Goal: Information Seeking & Learning: Check status

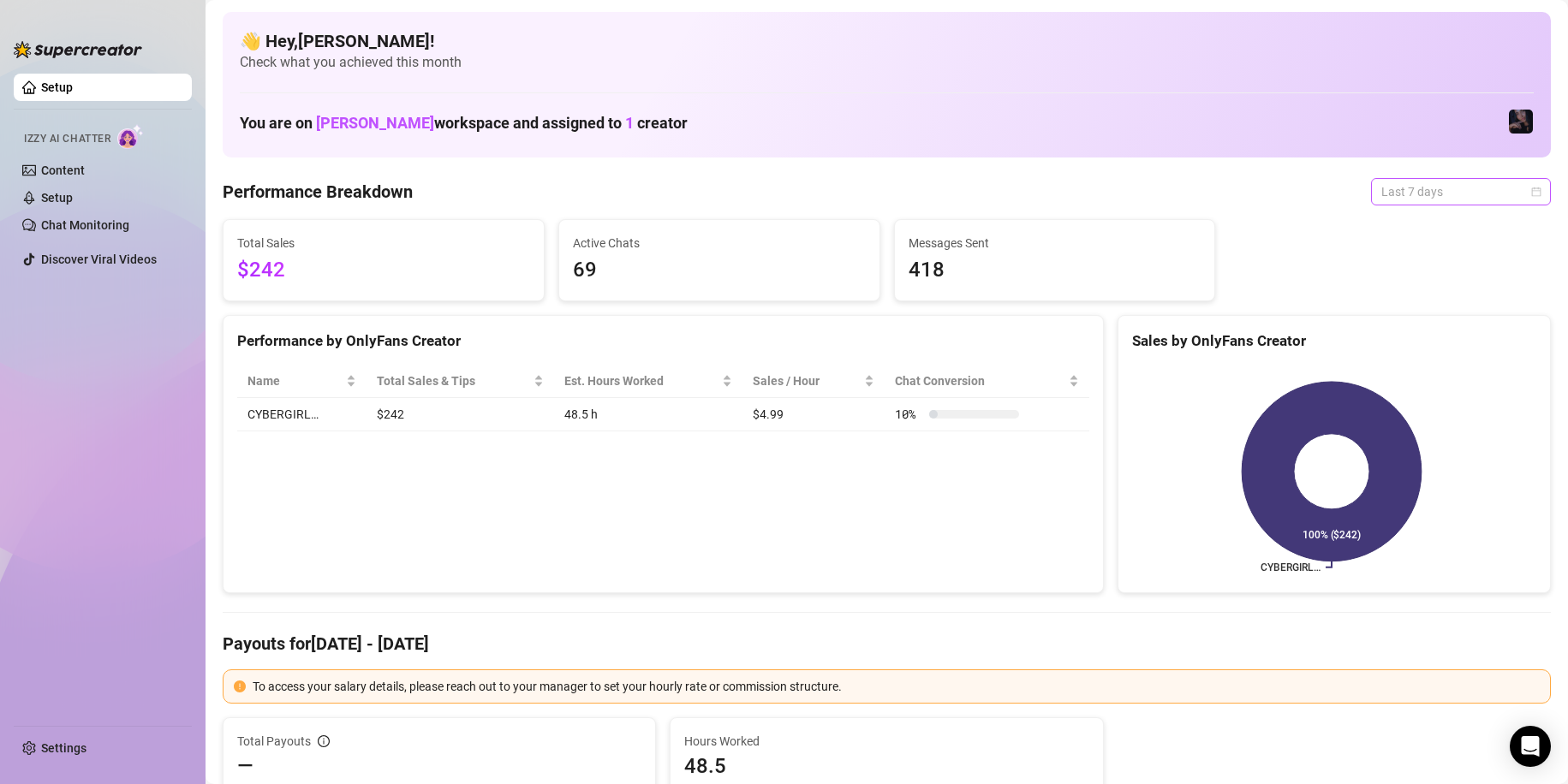
click at [1427, 194] on span "Last 7 days" at bounding box center [1460, 192] width 159 height 25
click at [1434, 331] on div "Custom date" at bounding box center [1446, 335] width 153 height 19
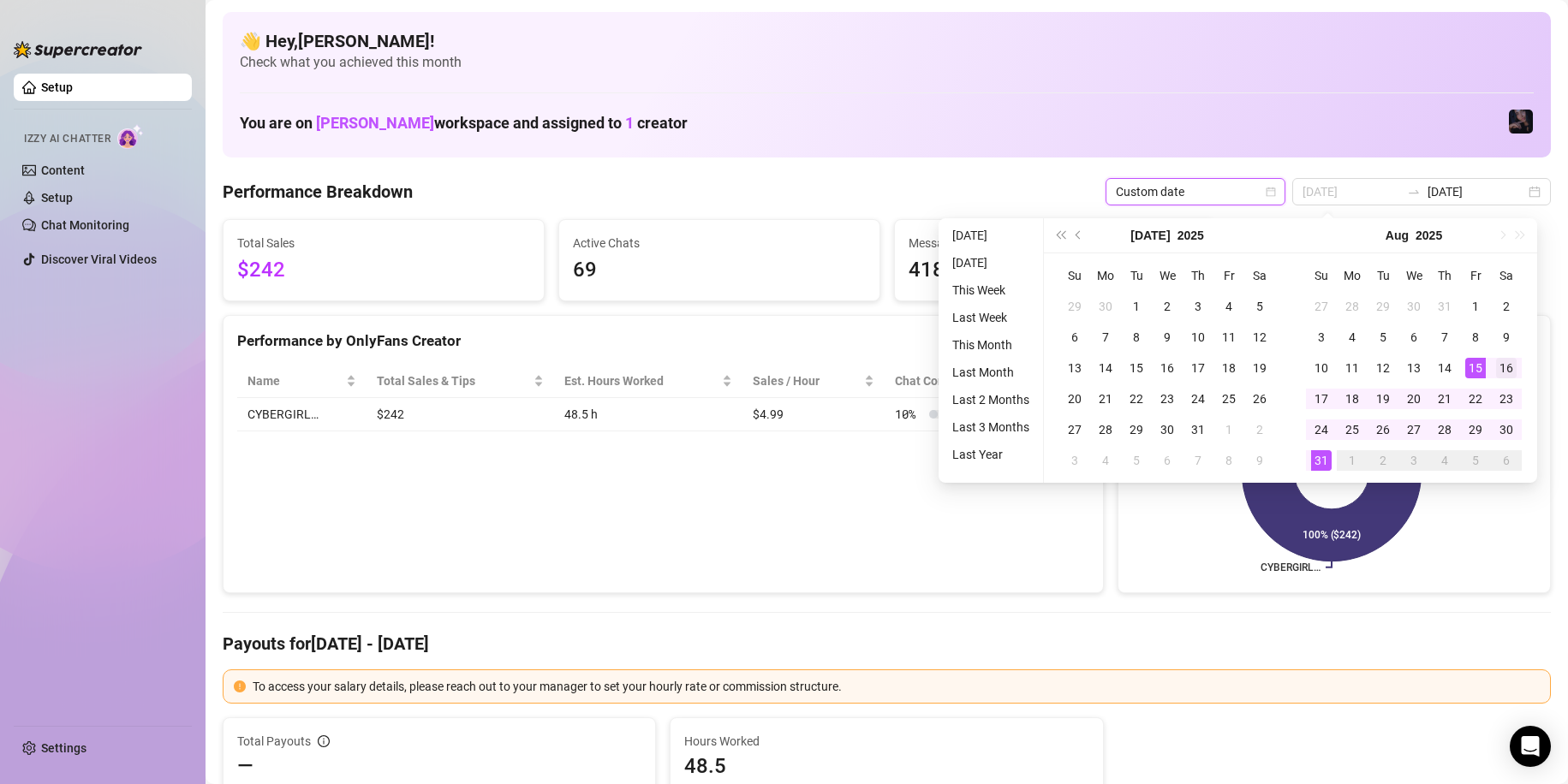
type input "[DATE]"
click at [1496, 371] on div "16" at bounding box center [1506, 368] width 21 height 21
type input "[DATE]"
click at [1323, 468] on div "31" at bounding box center [1321, 461] width 21 height 21
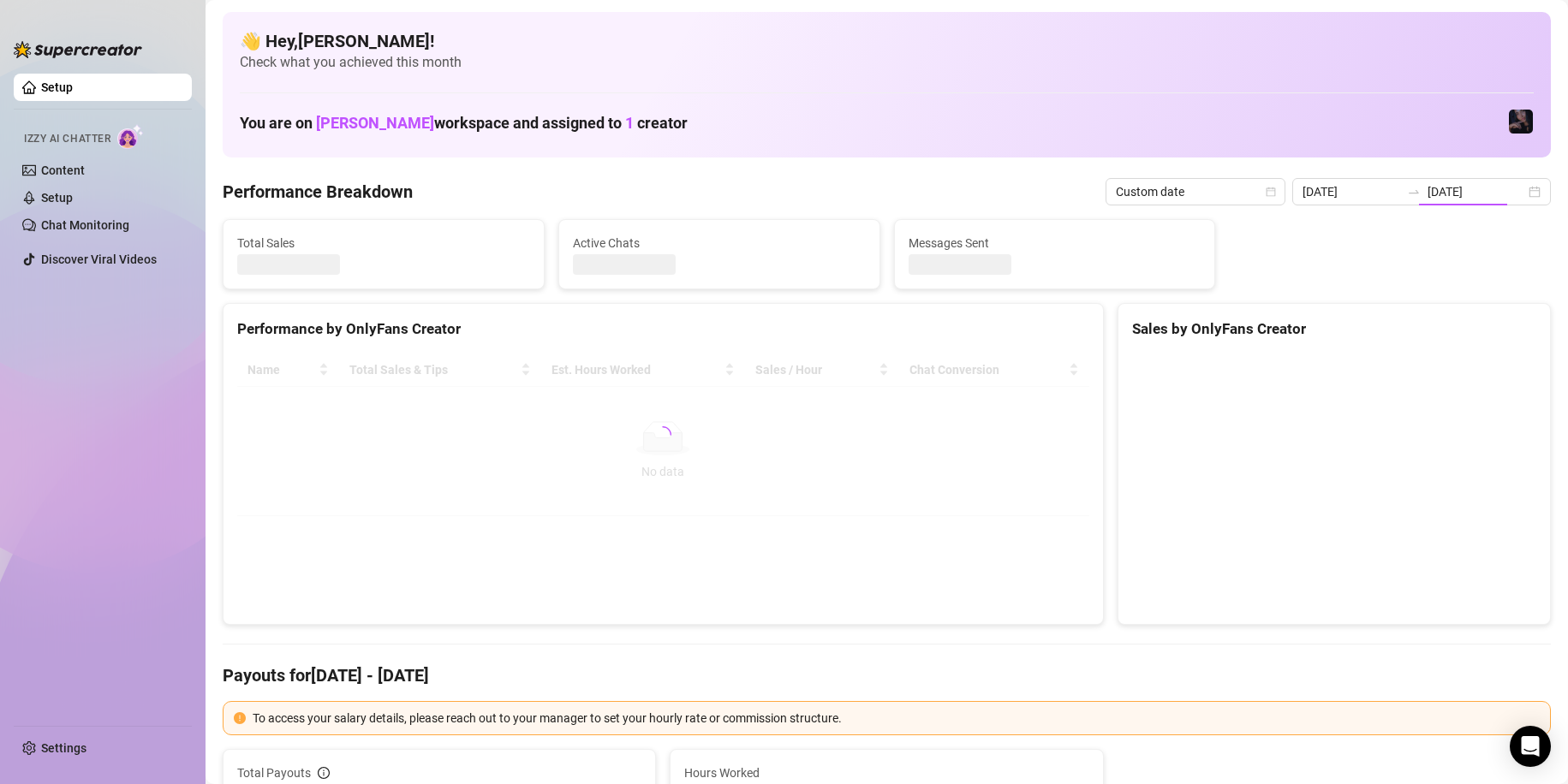
type input "[DATE]"
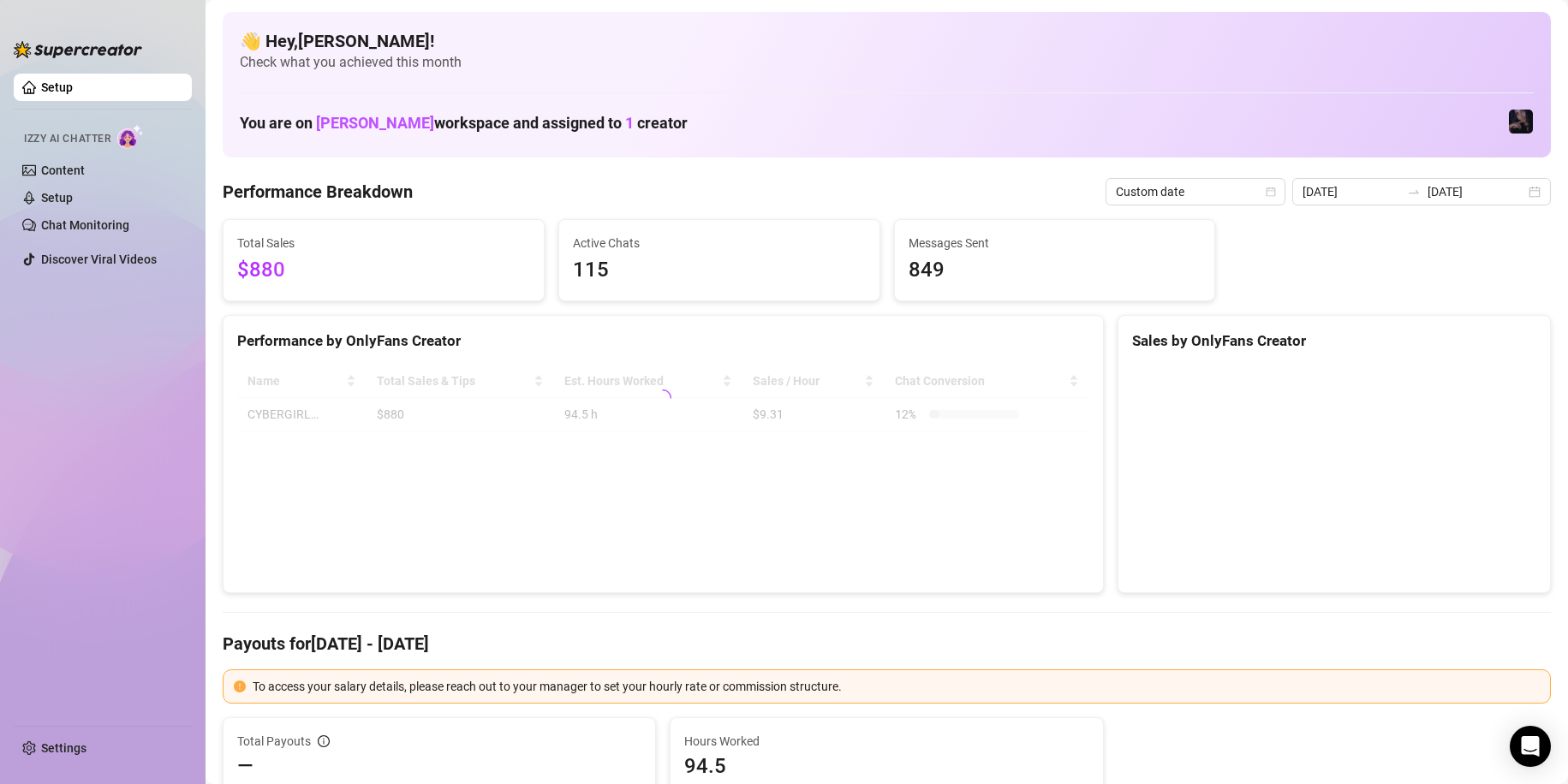
click at [1091, 560] on div "Performance by OnlyFans Creator Name Total Sales & Tips Est. Hours Worked Sales…" at bounding box center [663, 454] width 881 height 279
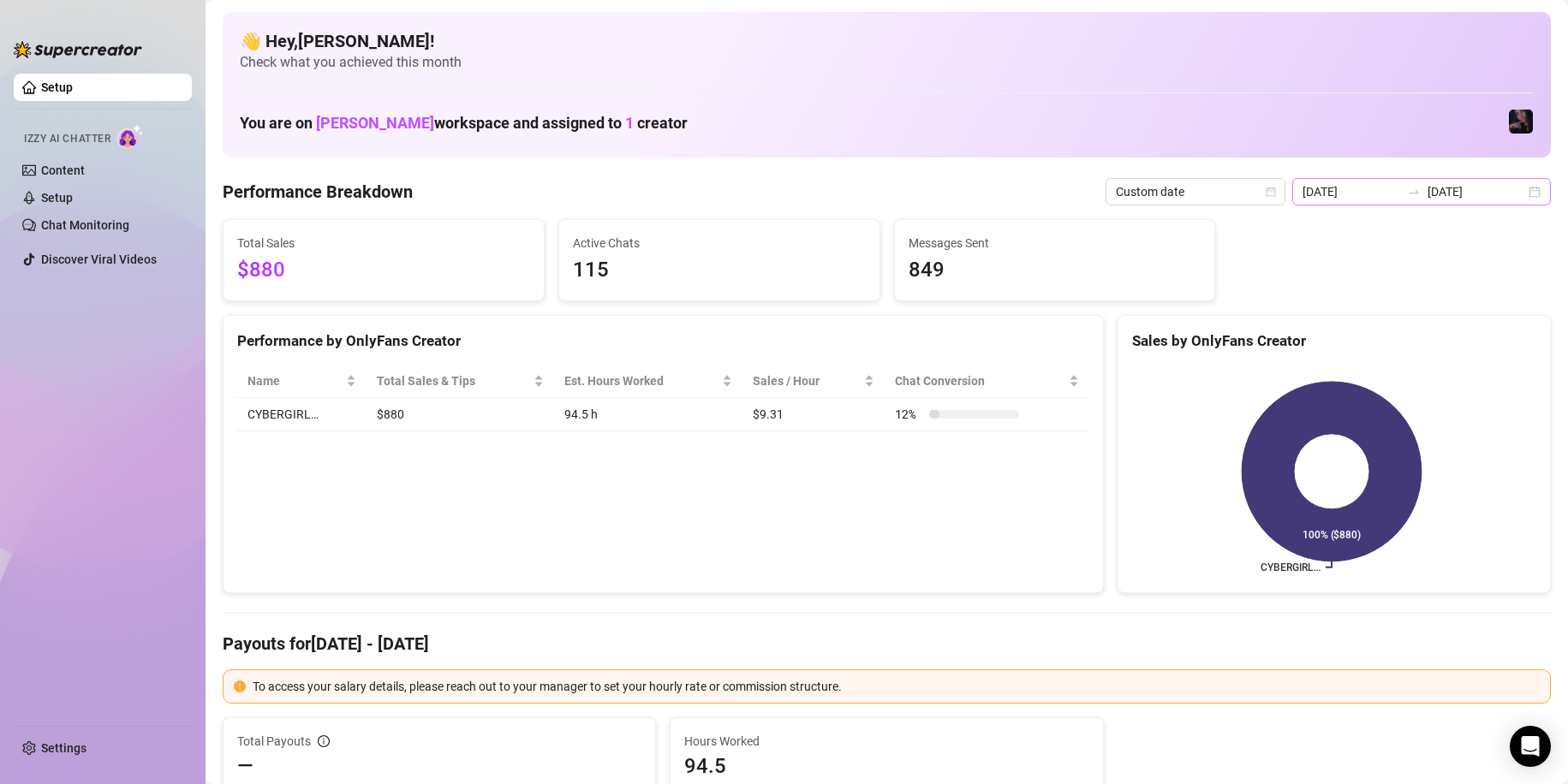
click at [1403, 184] on div "[DATE] [DATE]" at bounding box center [1421, 192] width 259 height 27
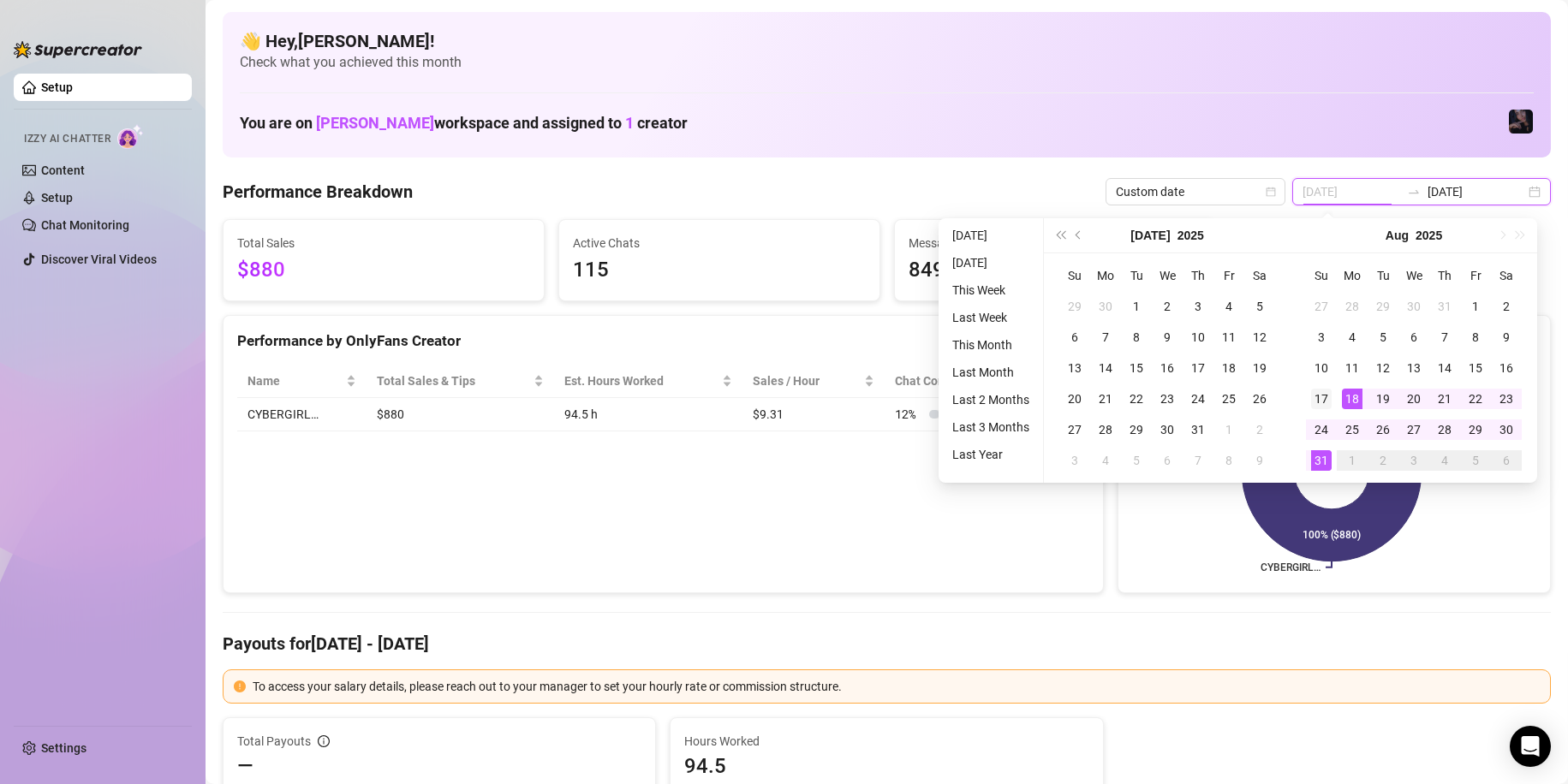
type input "[DATE]"
click at [1325, 393] on div "17" at bounding box center [1321, 399] width 21 height 21
type input "[DATE]"
click at [1510, 440] on td "30" at bounding box center [1506, 430] width 31 height 31
type input "[DATE]"
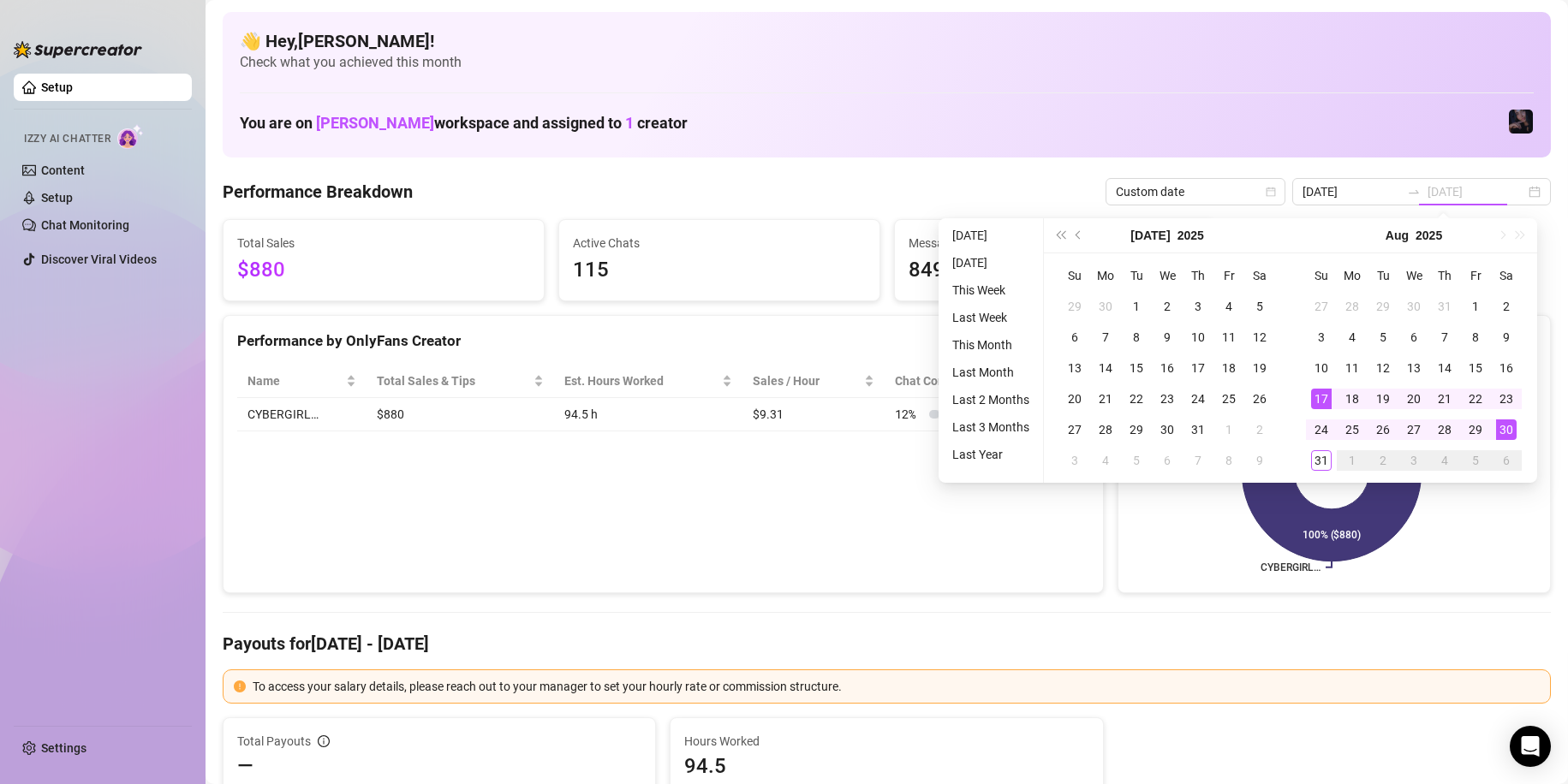
type input "[DATE]"
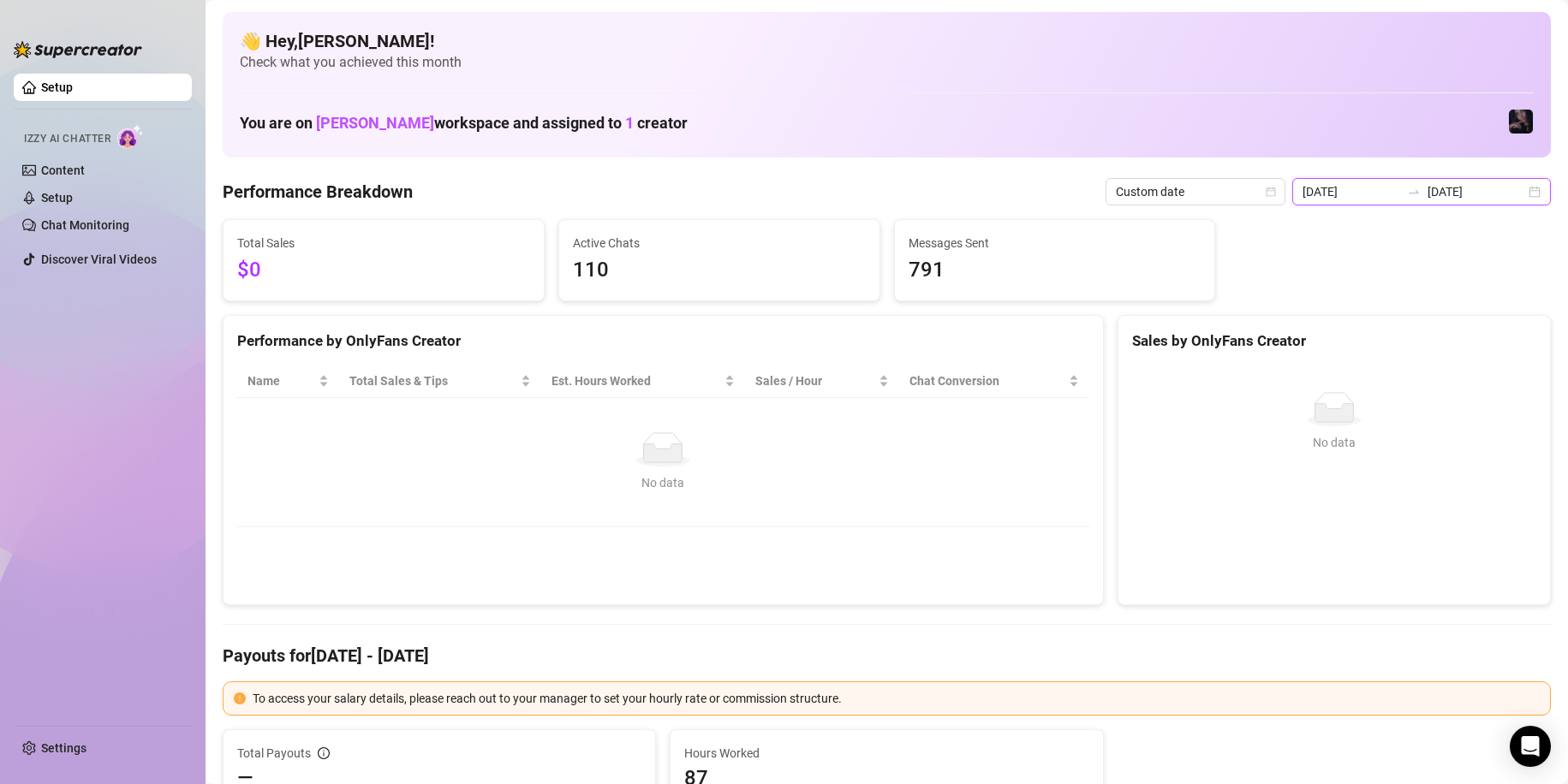
click at [1493, 187] on input "[DATE]" at bounding box center [1475, 192] width 97 height 19
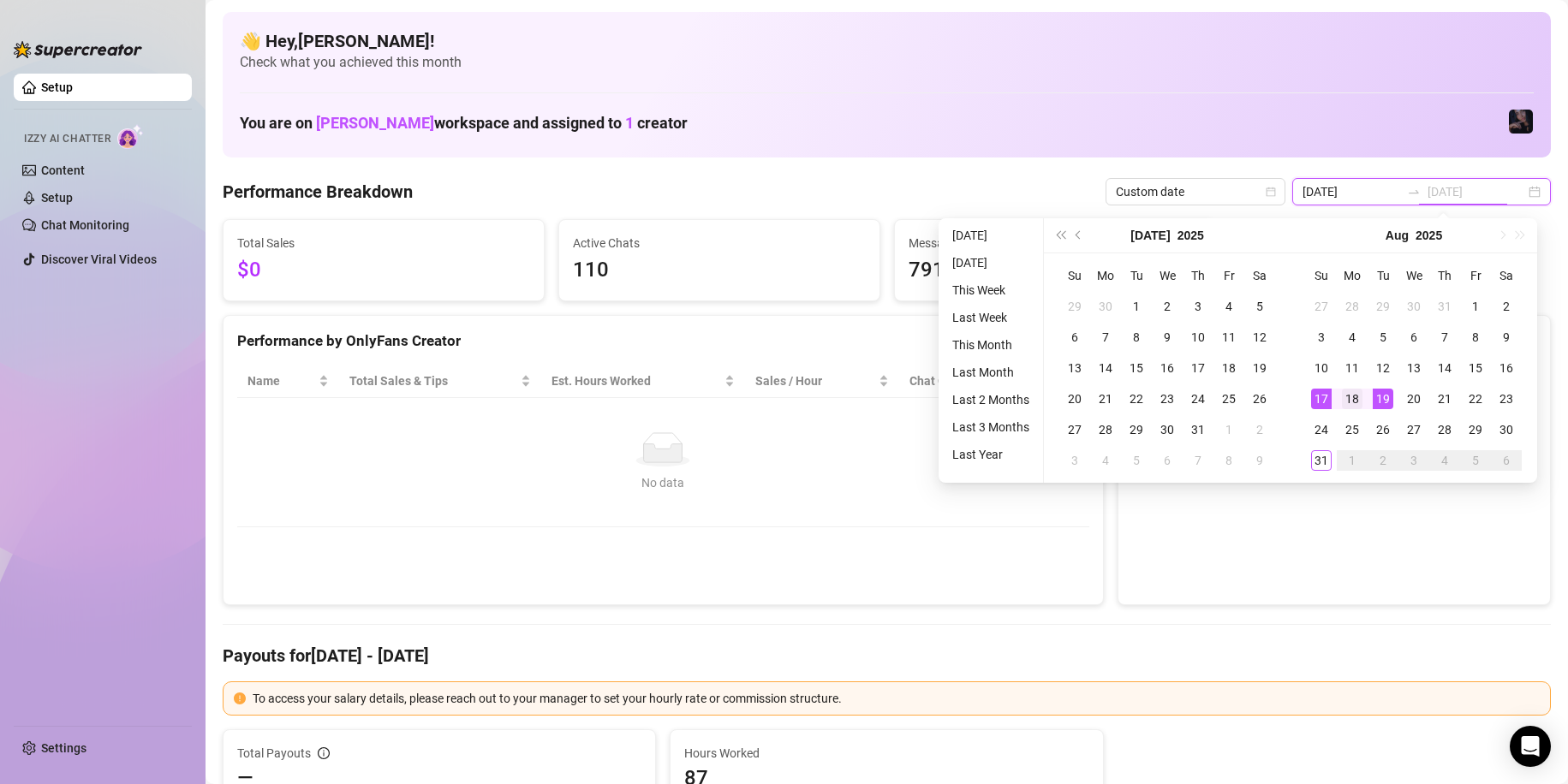
type input "[DATE]"
click at [1359, 402] on div "18" at bounding box center [1352, 399] width 21 height 21
type input "[DATE]"
click at [1505, 431] on div "30" at bounding box center [1506, 430] width 21 height 21
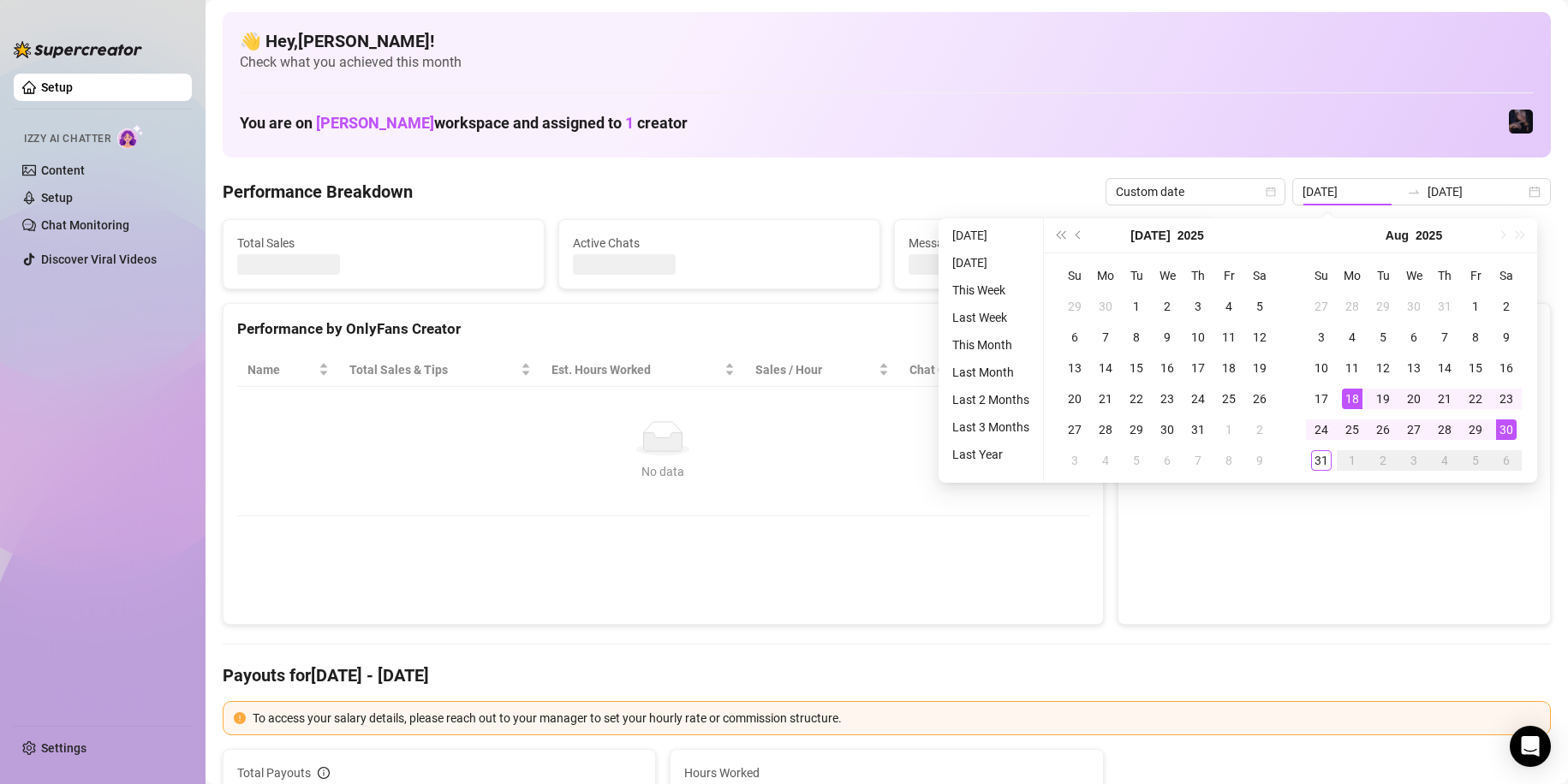
type input "[DATE]"
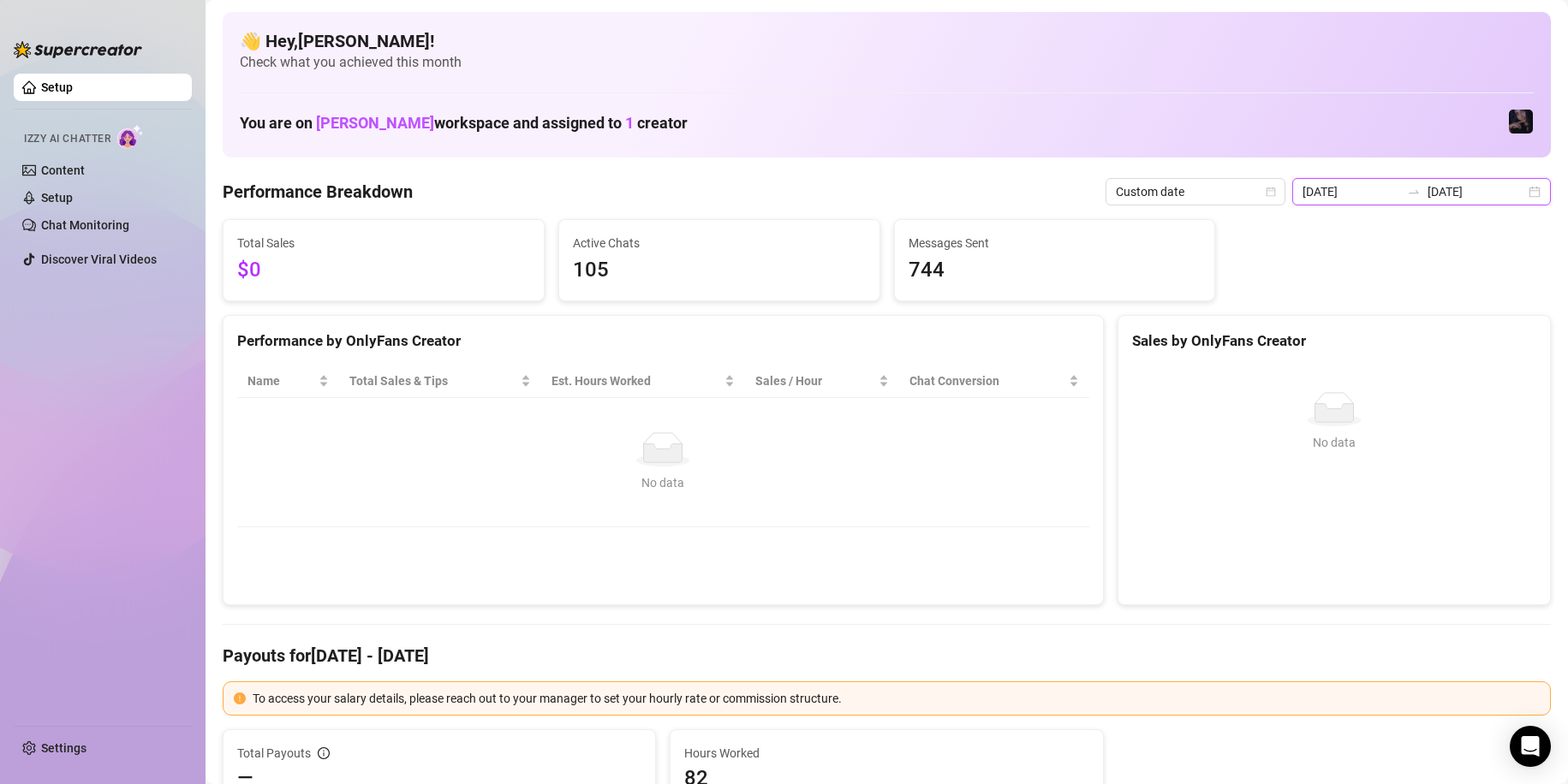
click at [1432, 199] on input "[DATE]" at bounding box center [1475, 192] width 97 height 19
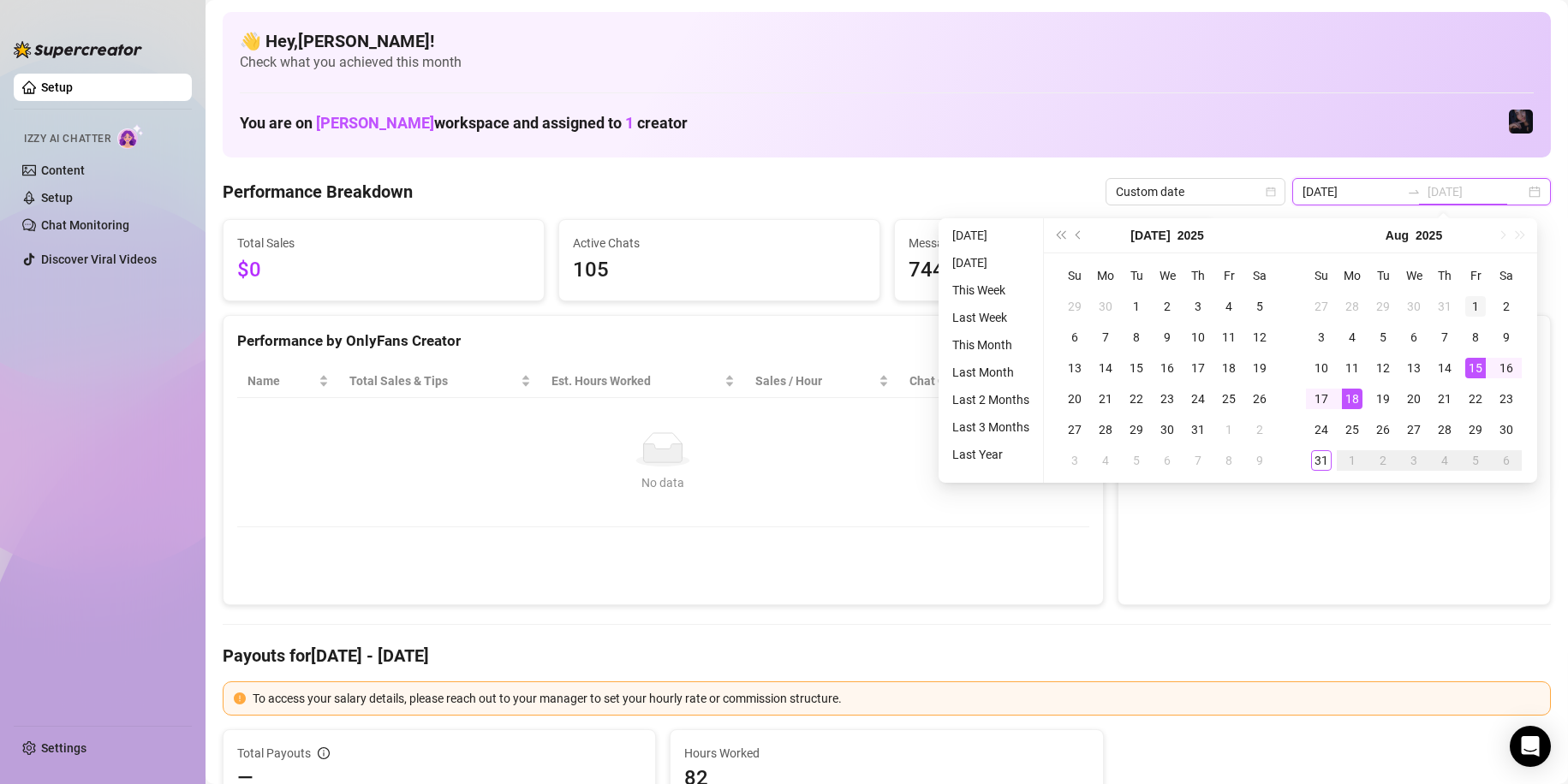
type input "[DATE]"
click at [1479, 312] on div "1" at bounding box center [1475, 306] width 21 height 21
type input "[DATE]"
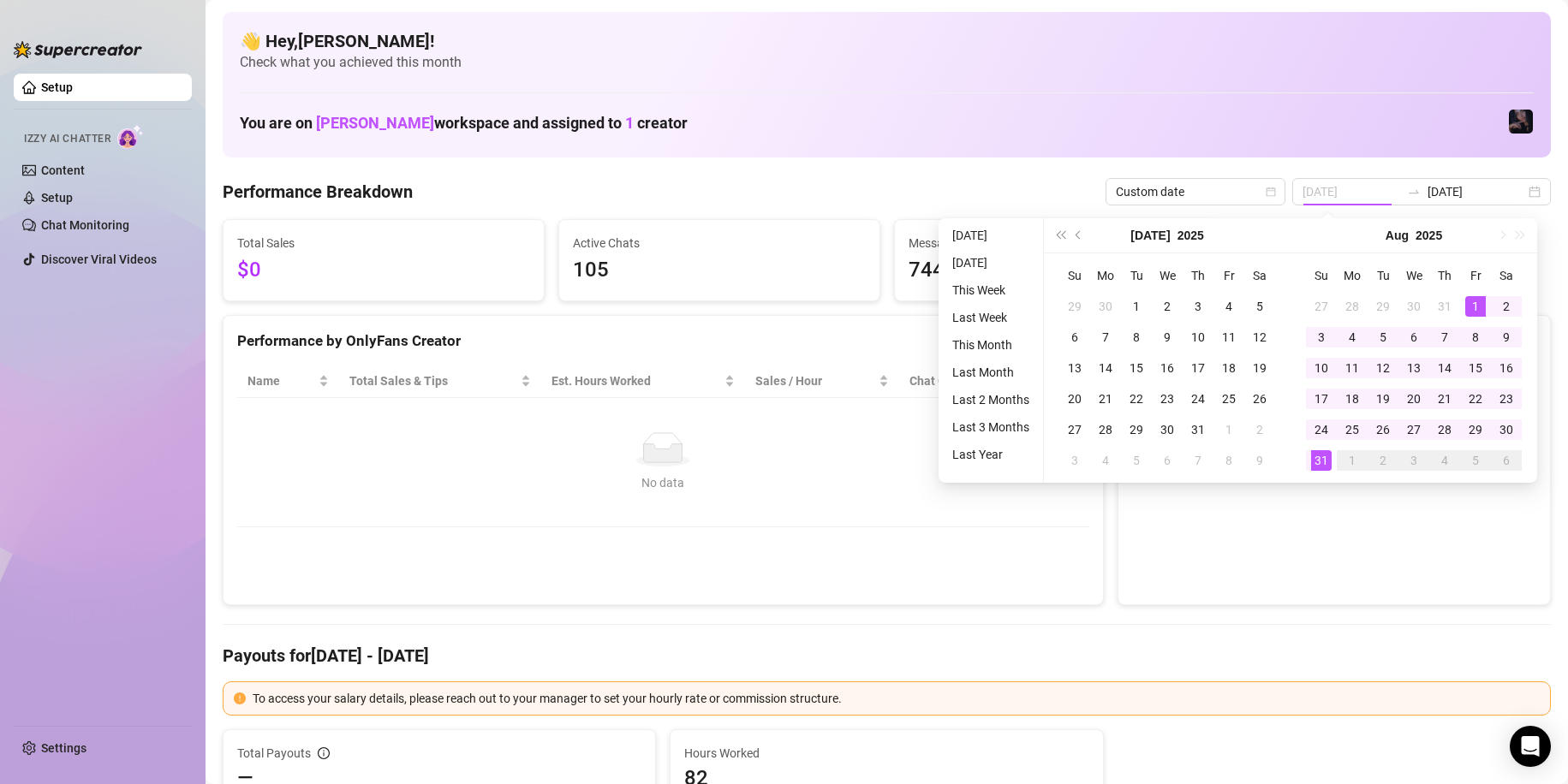
click at [1328, 462] on div "31" at bounding box center [1321, 461] width 21 height 21
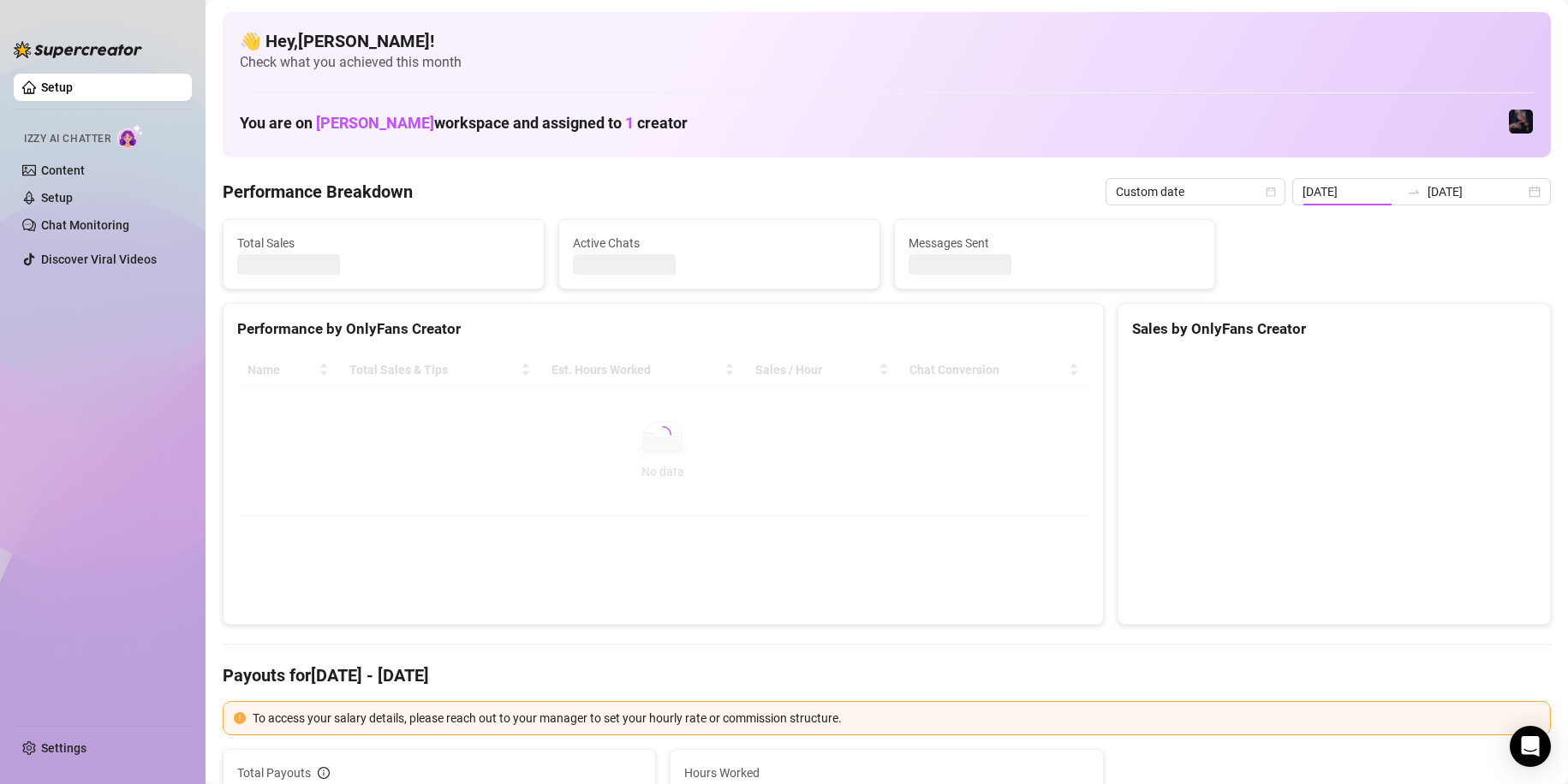
type input "[DATE]"
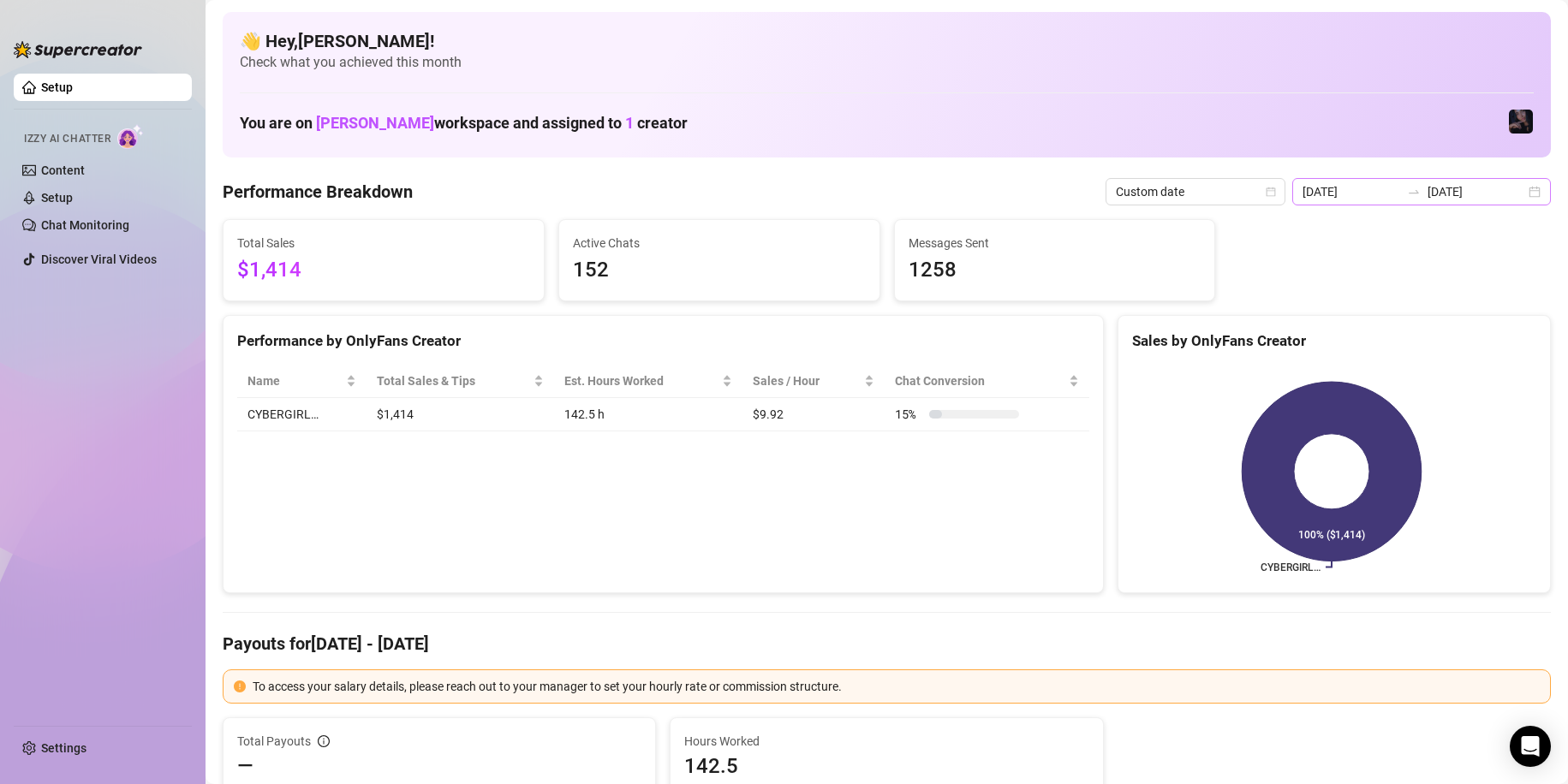
click at [1407, 189] on icon "swap-right" at bounding box center [1414, 192] width 14 height 14
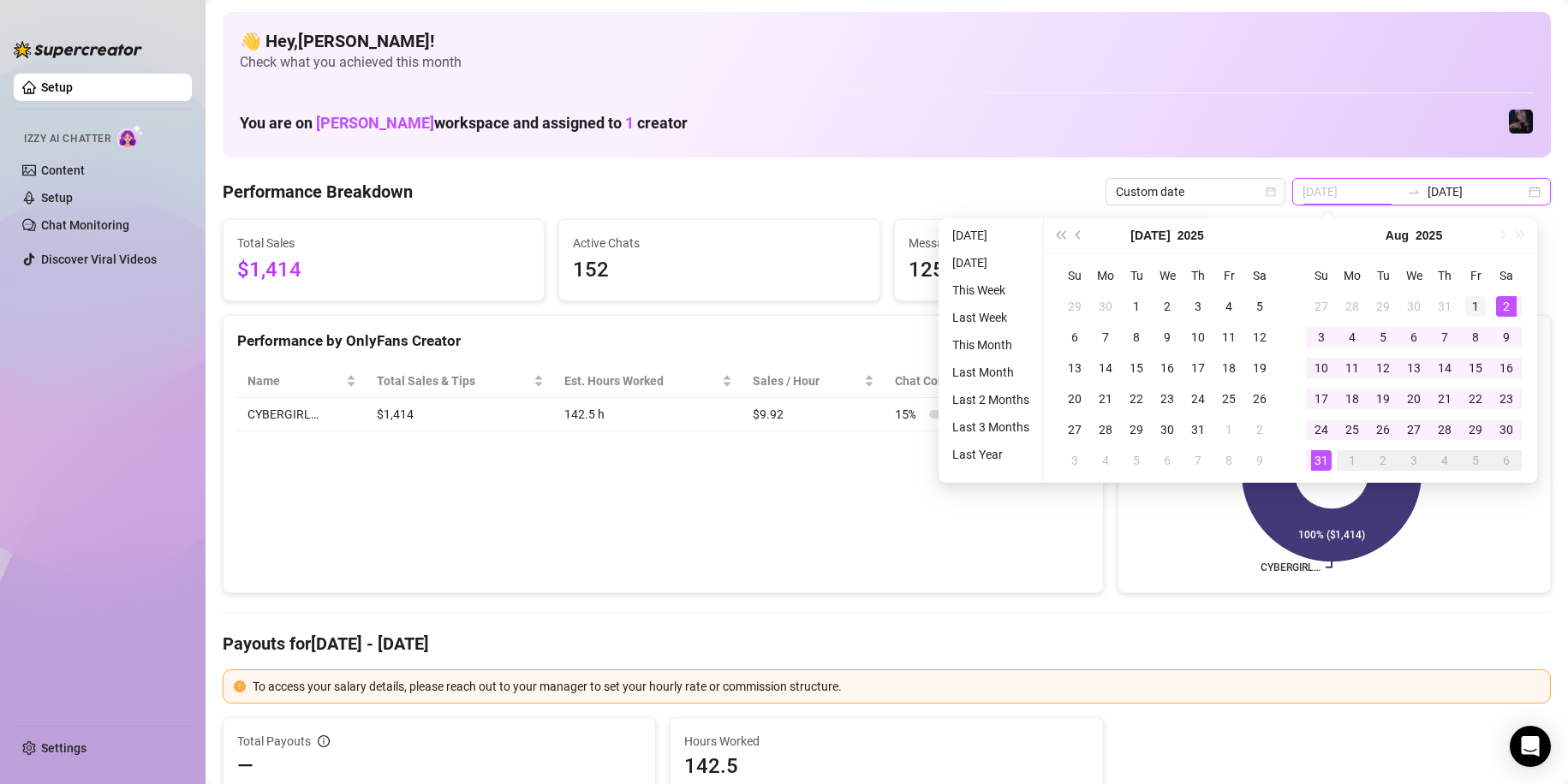
type input "[DATE]"
click at [1484, 304] on div "1" at bounding box center [1475, 306] width 21 height 21
type input "[DATE]"
click at [1507, 431] on div "30" at bounding box center [1506, 430] width 21 height 21
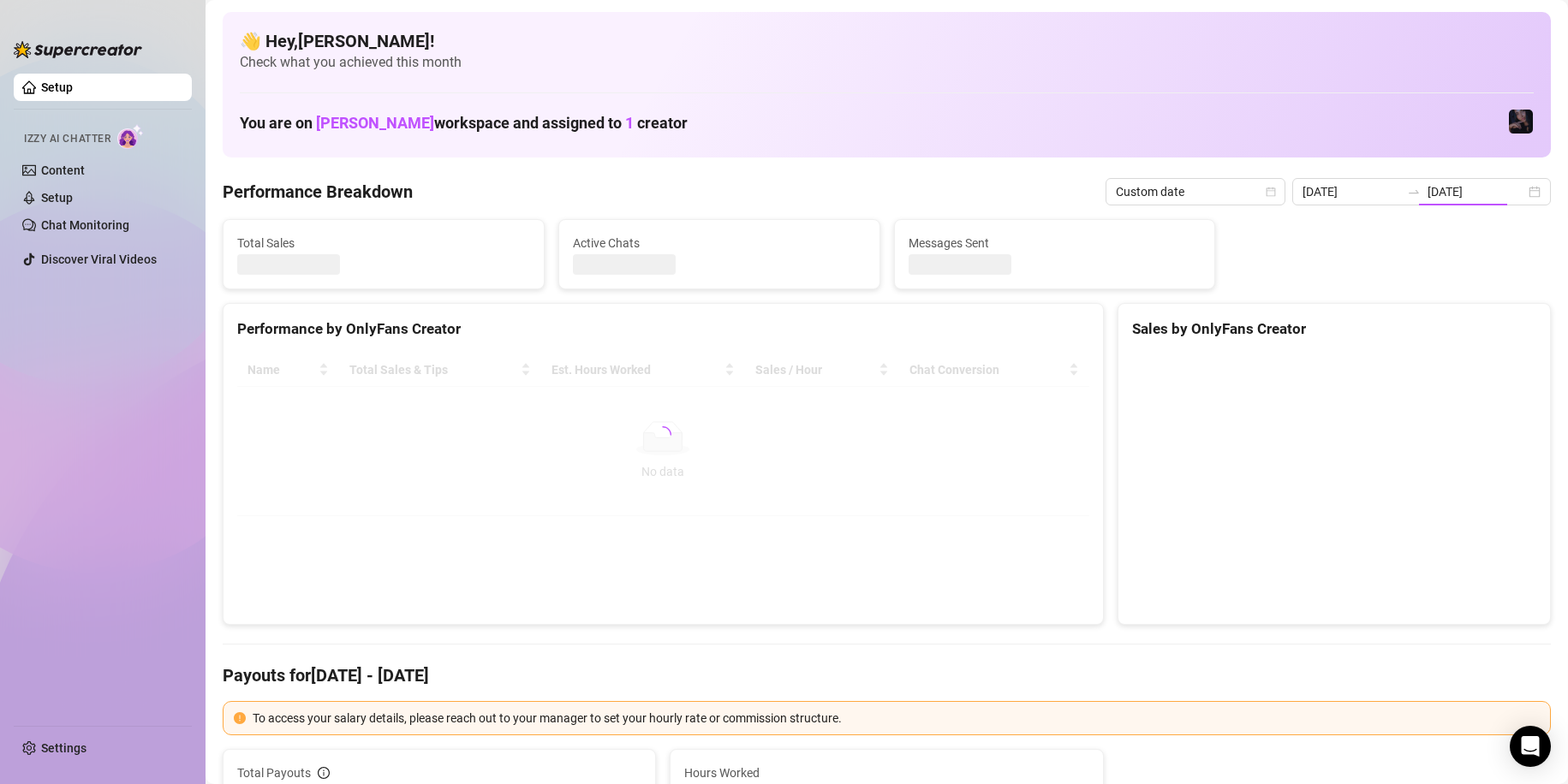
type input "[DATE]"
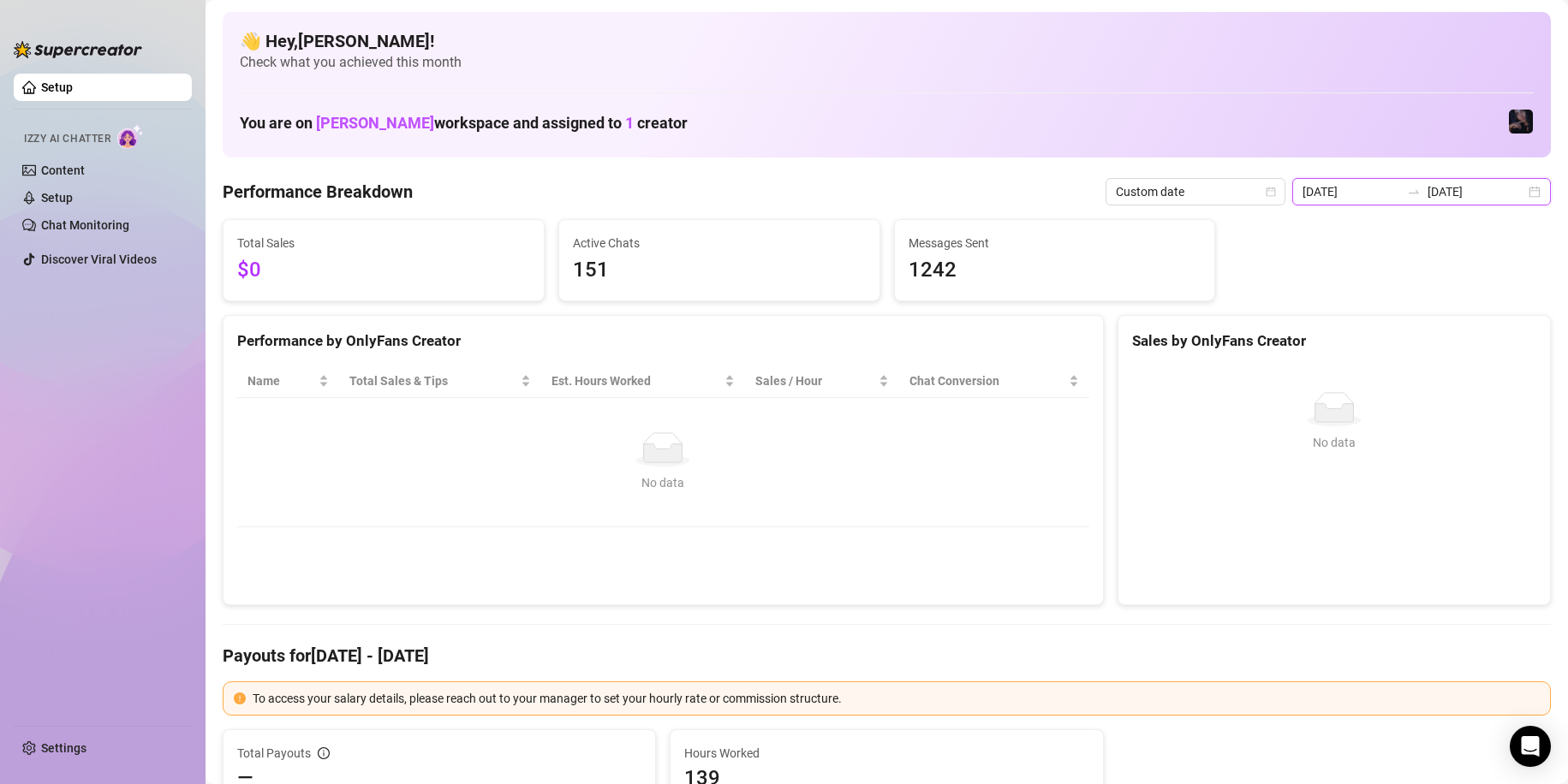
click at [1388, 200] on input "[DATE]" at bounding box center [1351, 192] width 97 height 19
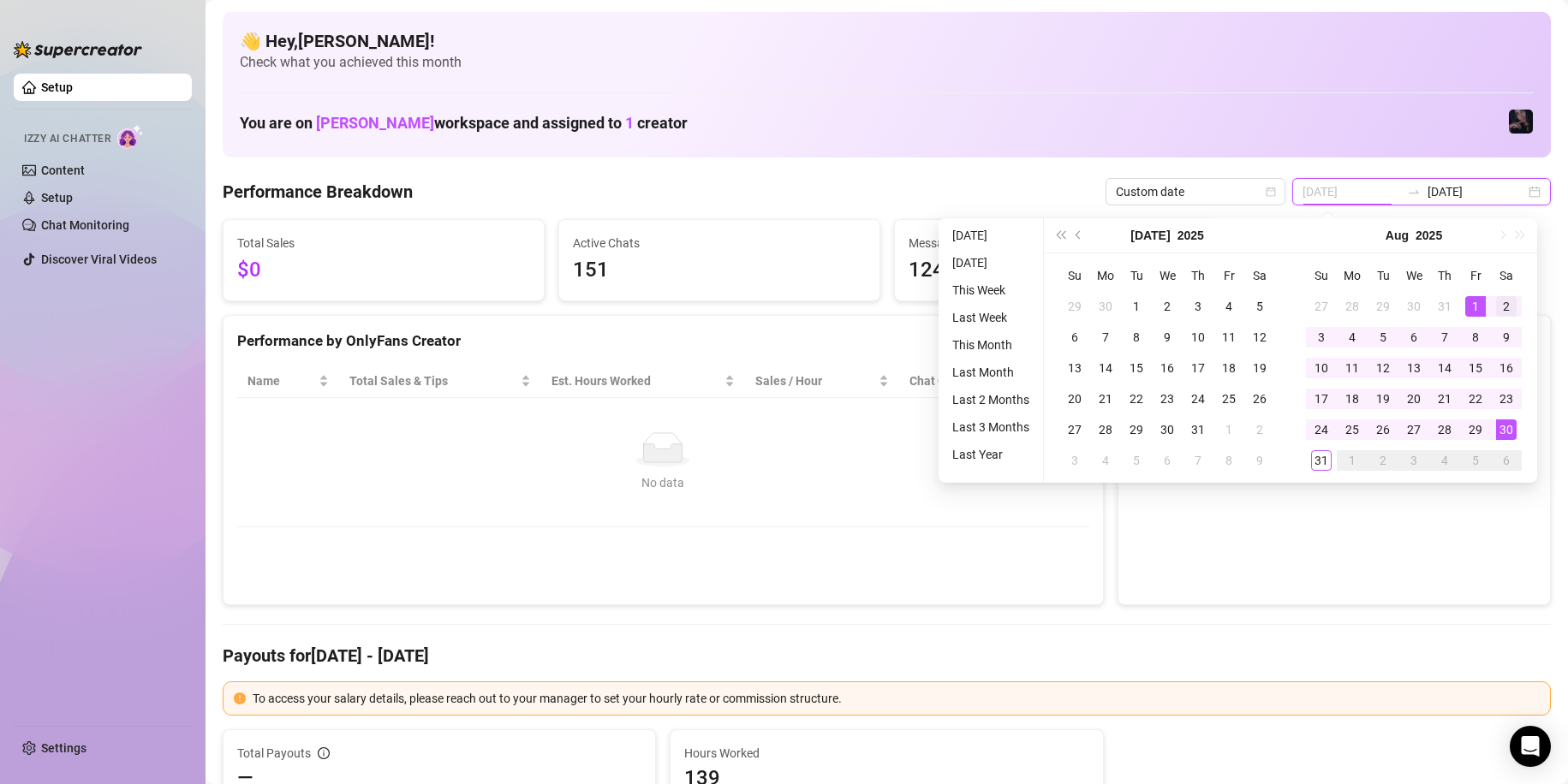
type input "[DATE]"
click at [1499, 306] on div "2" at bounding box center [1506, 306] width 21 height 21
type input "[DATE]"
click at [1328, 462] on div "31" at bounding box center [1321, 461] width 21 height 21
type input "[DATE]"
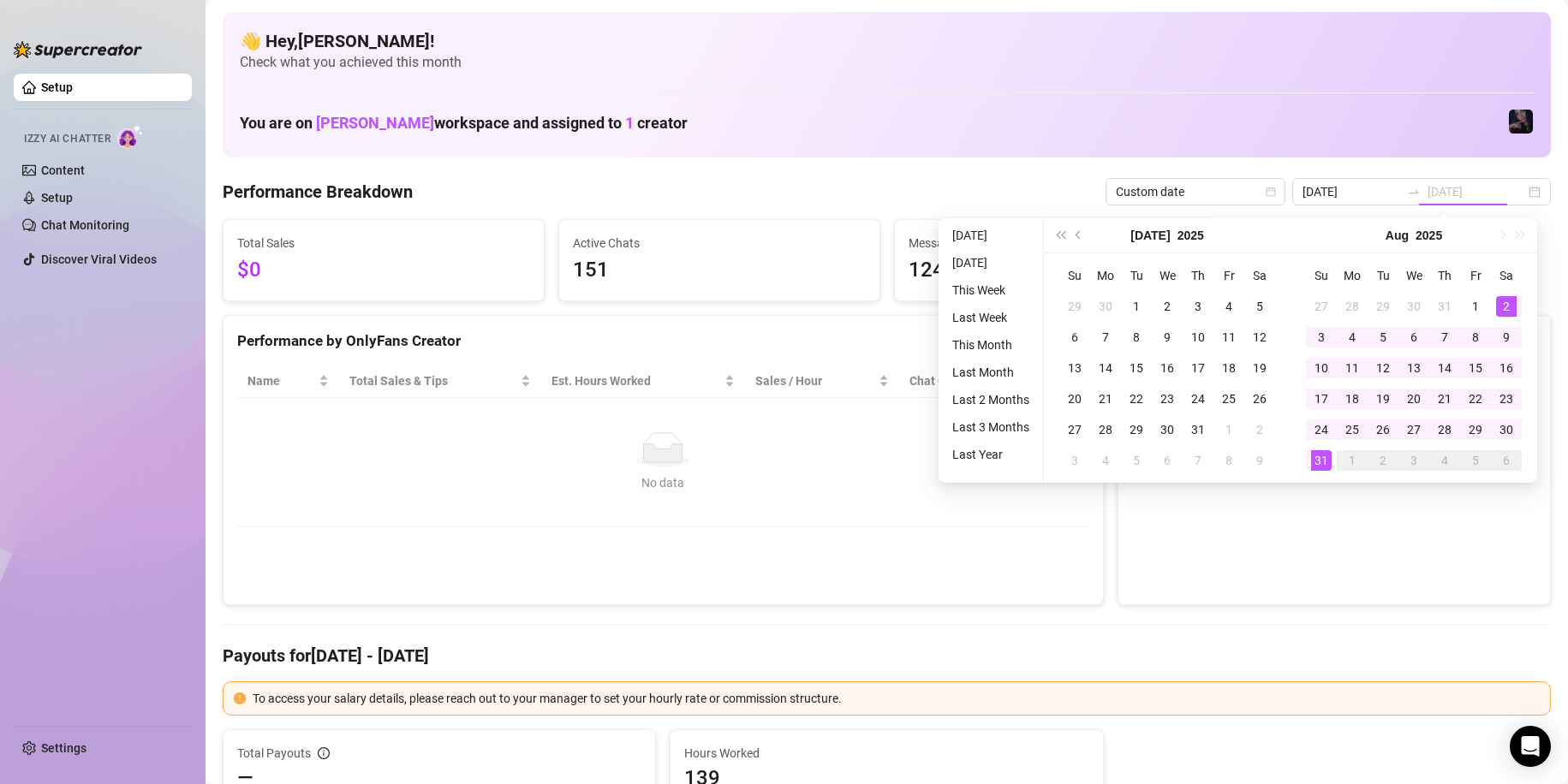
type input "[DATE]"
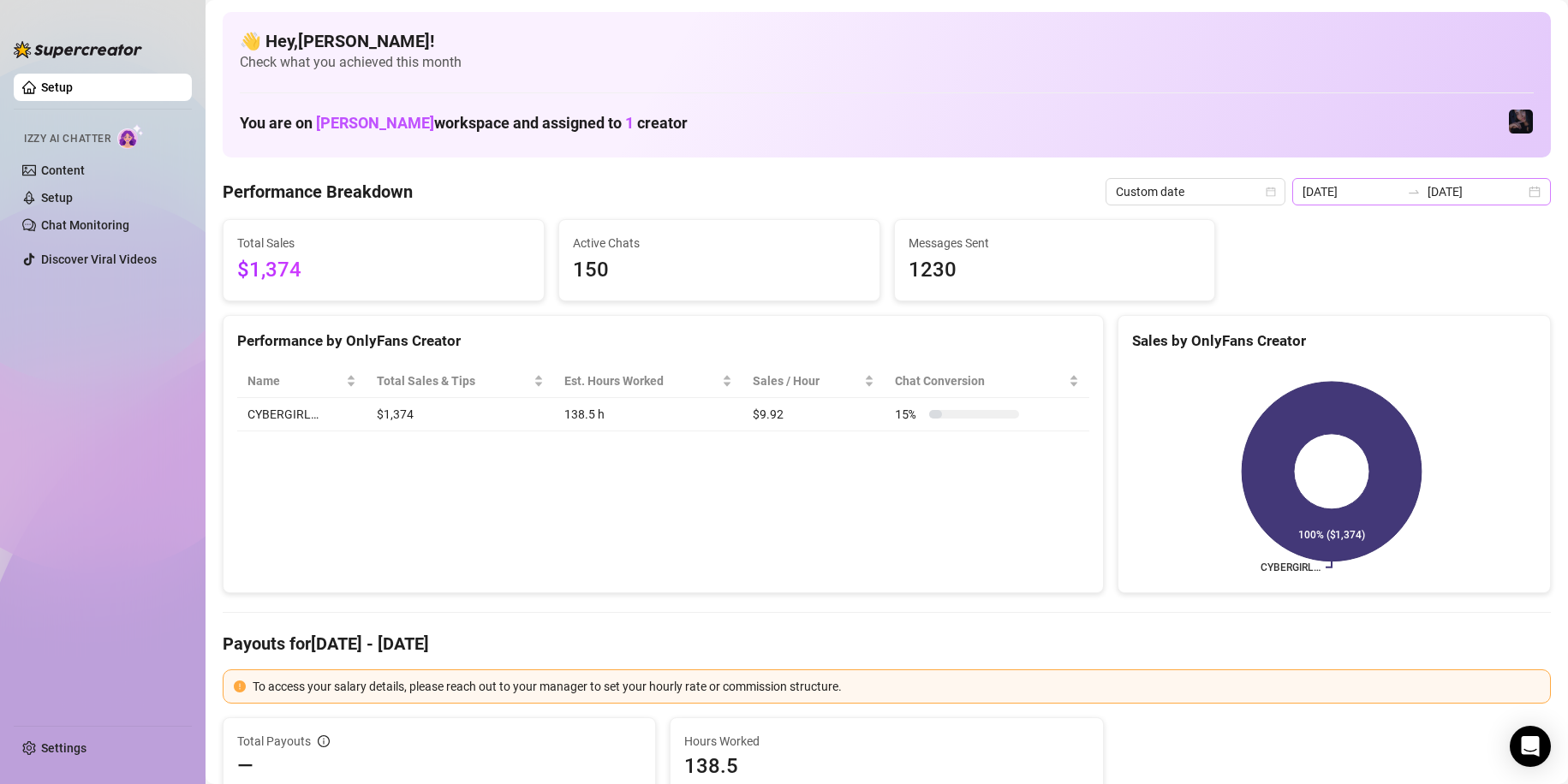
click at [1400, 202] on div "[DATE] [DATE]" at bounding box center [1421, 192] width 259 height 27
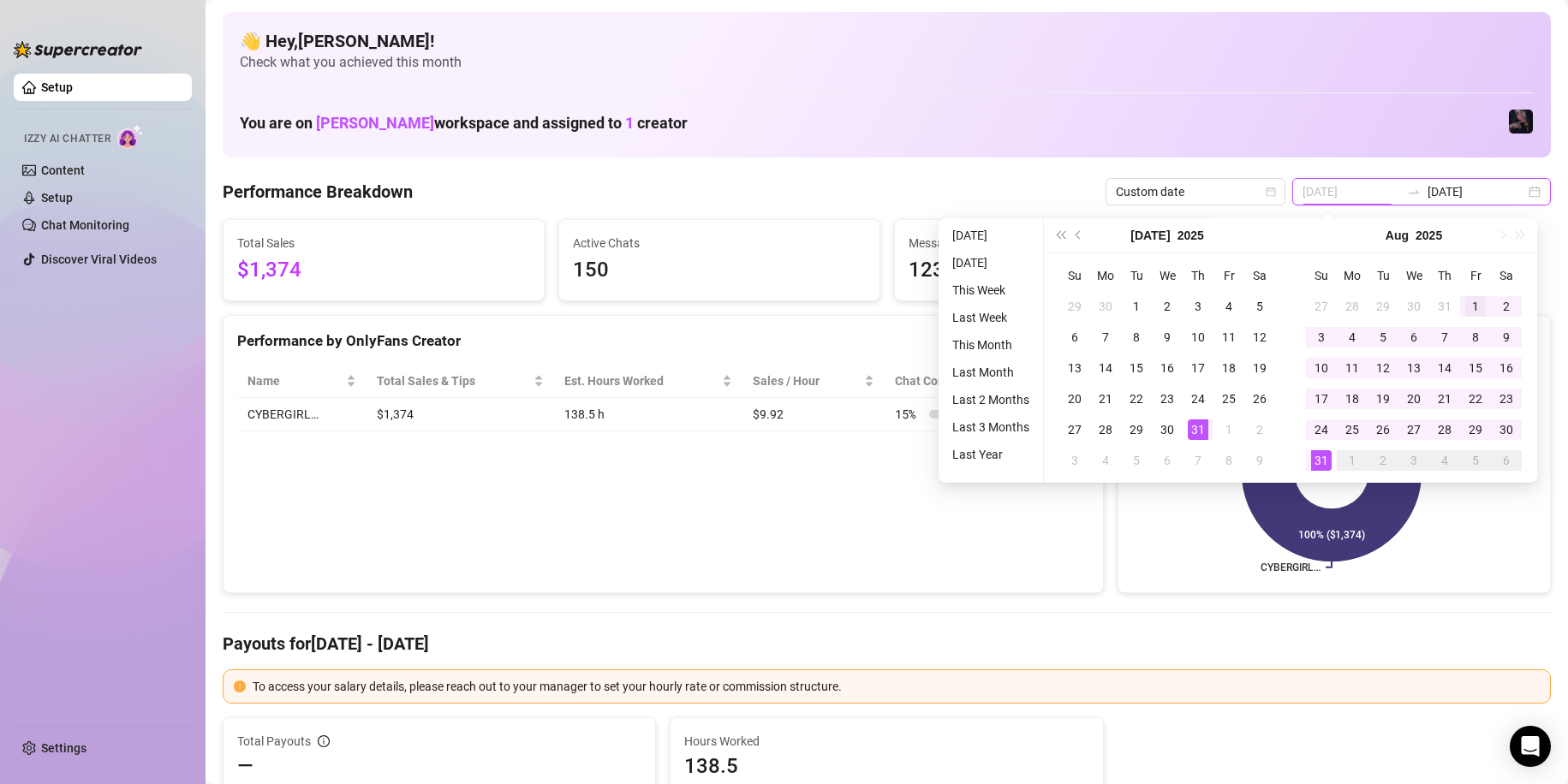
type input "[DATE]"
click at [1469, 296] on div "1" at bounding box center [1475, 306] width 21 height 21
type input "[DATE]"
click at [1323, 466] on div "31" at bounding box center [1321, 461] width 21 height 21
type input "[DATE]"
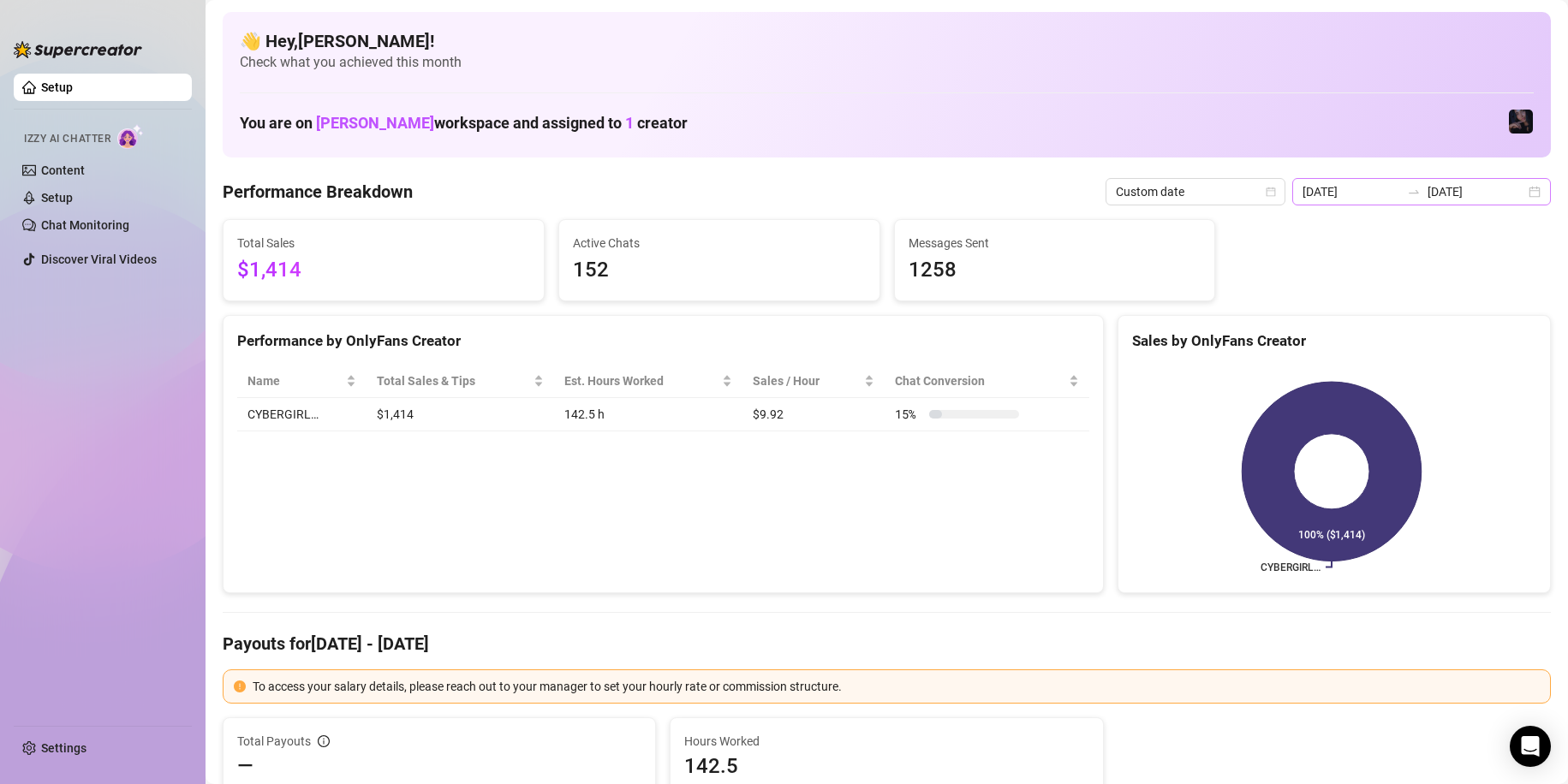
click at [1408, 186] on icon "swap-right" at bounding box center [1414, 192] width 14 height 14
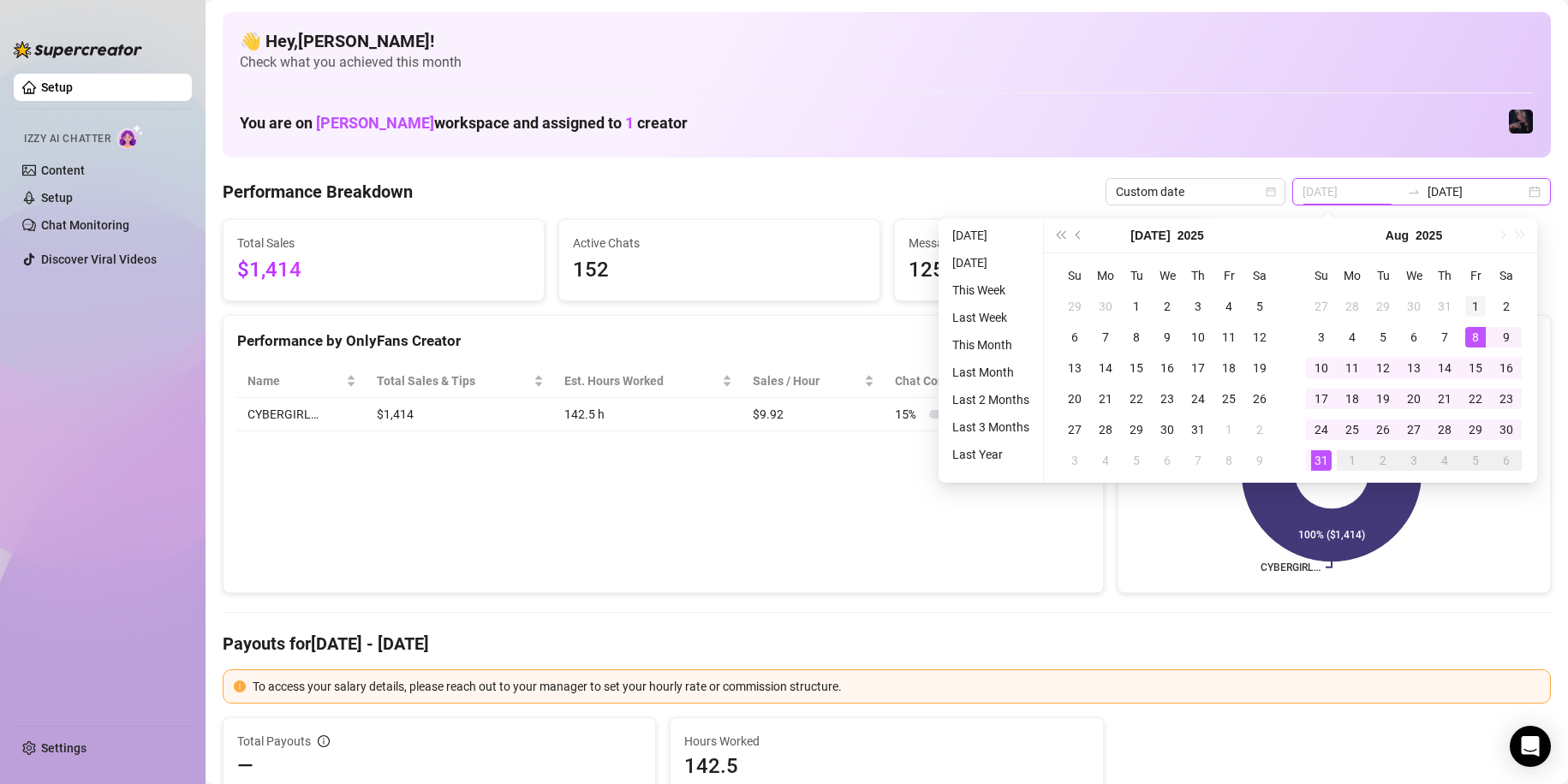
type input "[DATE]"
click at [1473, 301] on div "1" at bounding box center [1475, 306] width 21 height 21
type input "[DATE]"
click at [1324, 455] on div "31" at bounding box center [1321, 461] width 21 height 21
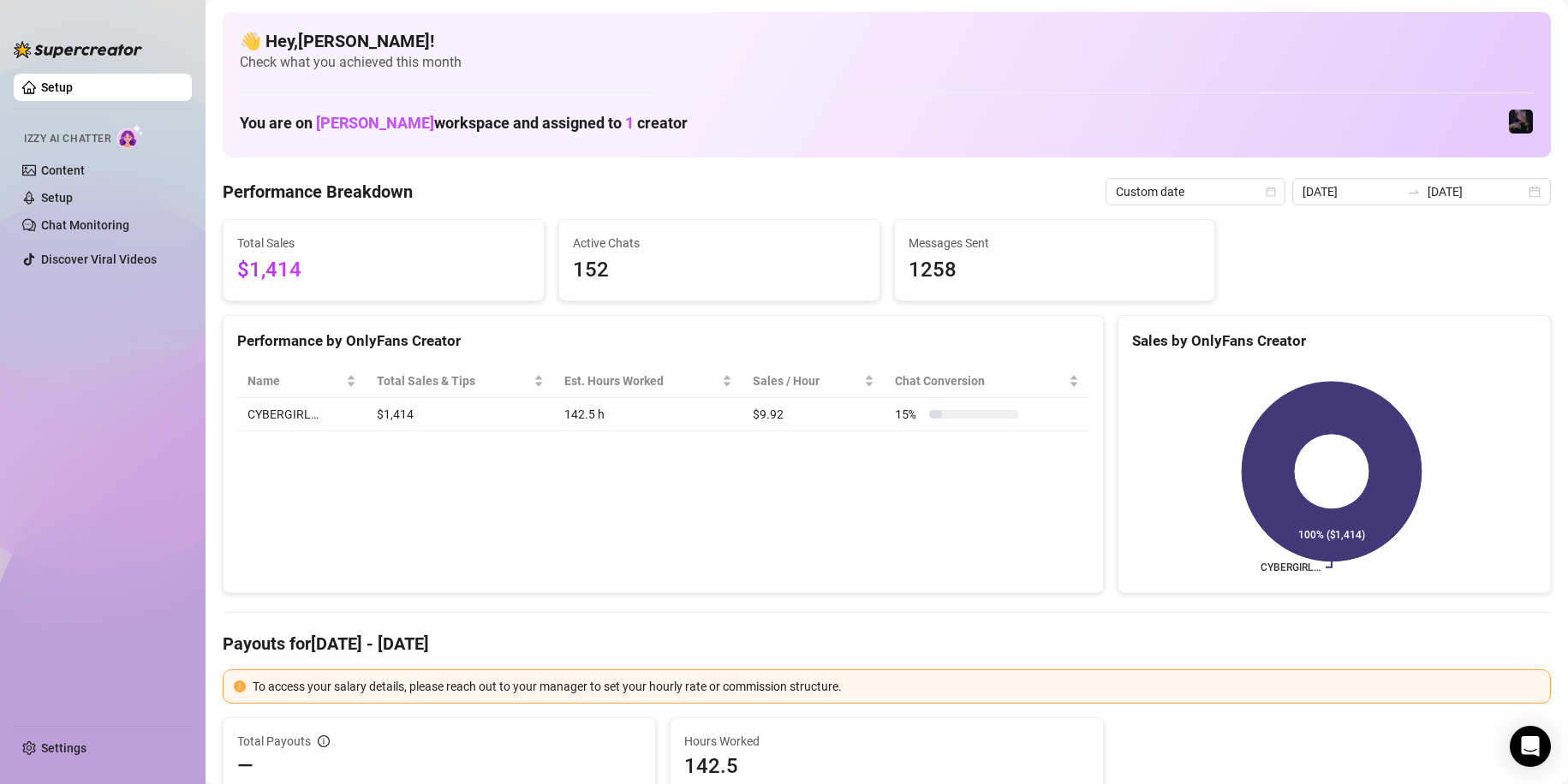
click at [1097, 530] on div "Performance by OnlyFans Creator Name Total Sales & Tips Est. Hours Worked Sales…" at bounding box center [663, 454] width 895 height 279
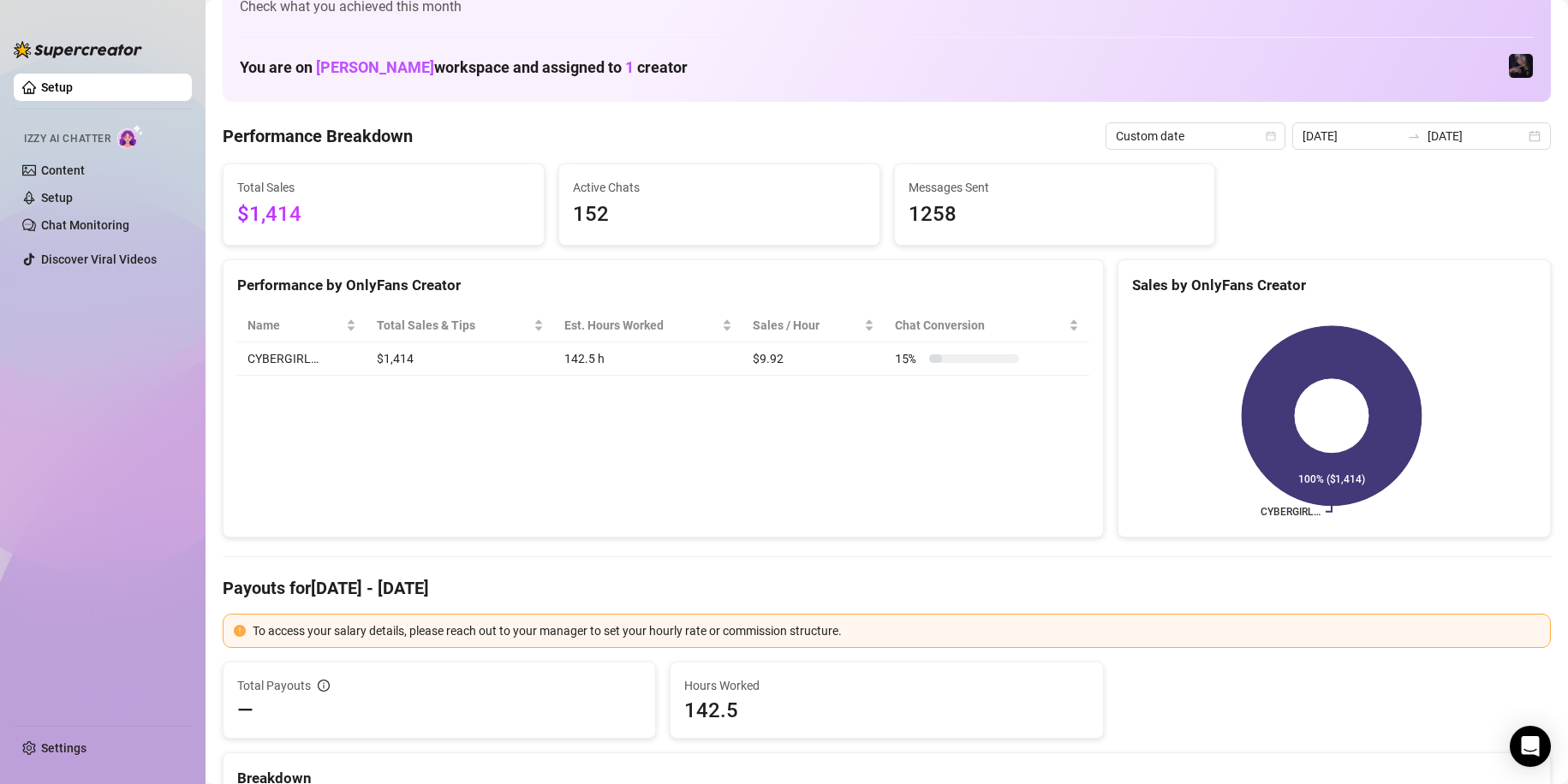
scroll to position [85, 0]
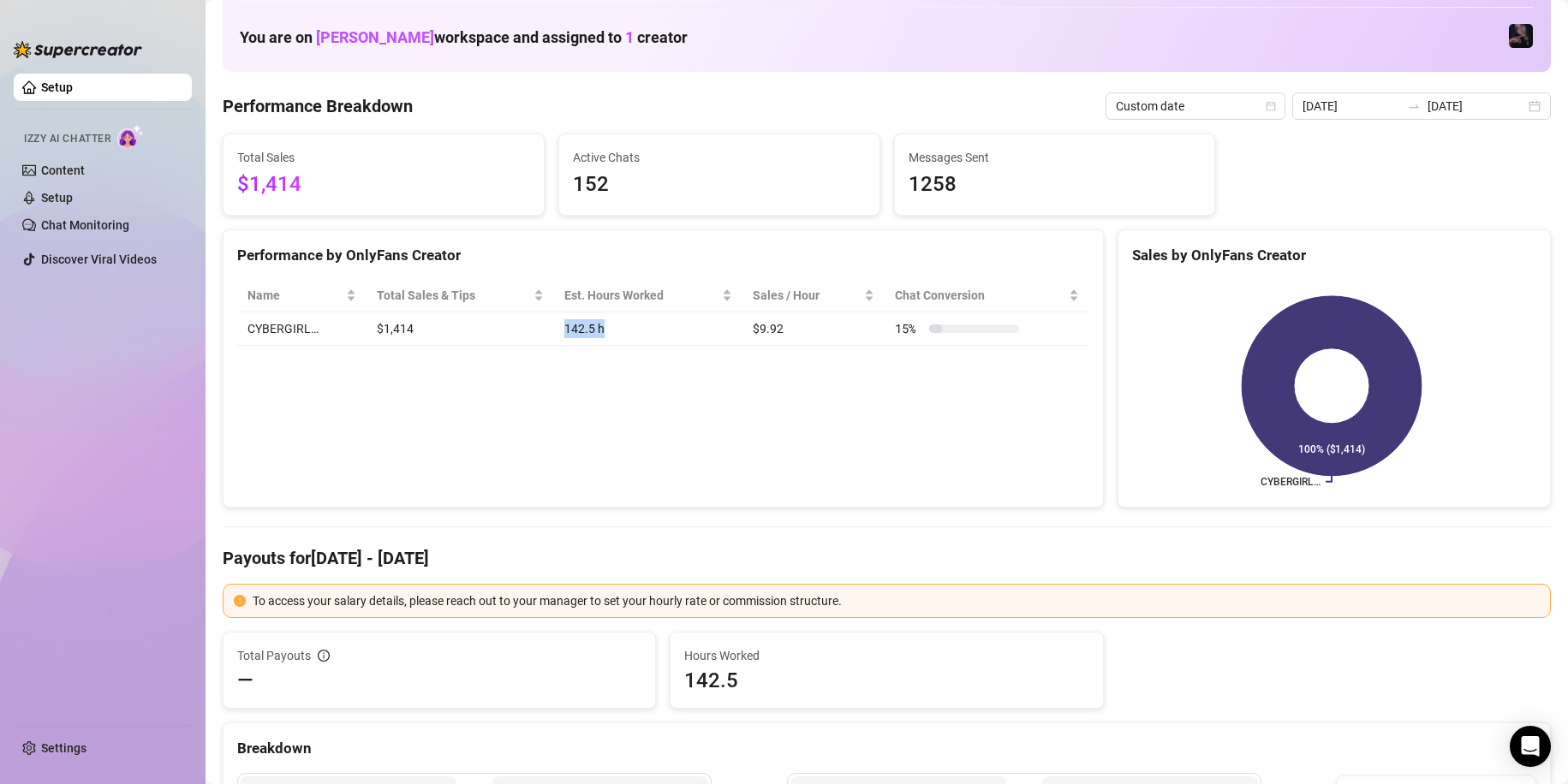
drag, startPoint x: 533, startPoint y: 335, endPoint x: 620, endPoint y: 330, distance: 87.1
click at [620, 330] on tr "CYBERGIRL… $1,414 142.5 h $9.92 15 %" at bounding box center [663, 329] width 852 height 34
click at [620, 330] on td "142.5 h" at bounding box center [648, 329] width 188 height 34
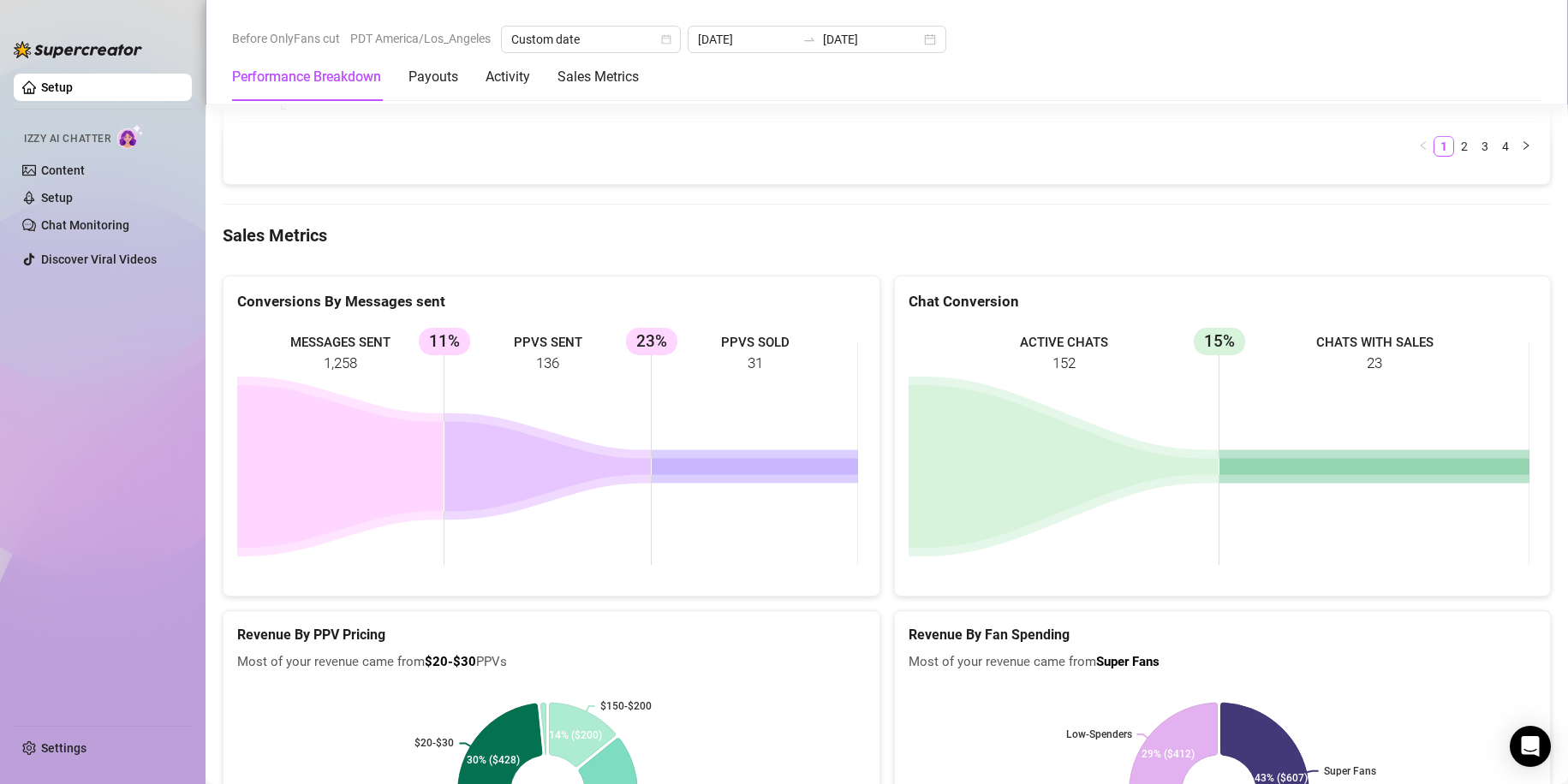
scroll to position [2909, 0]
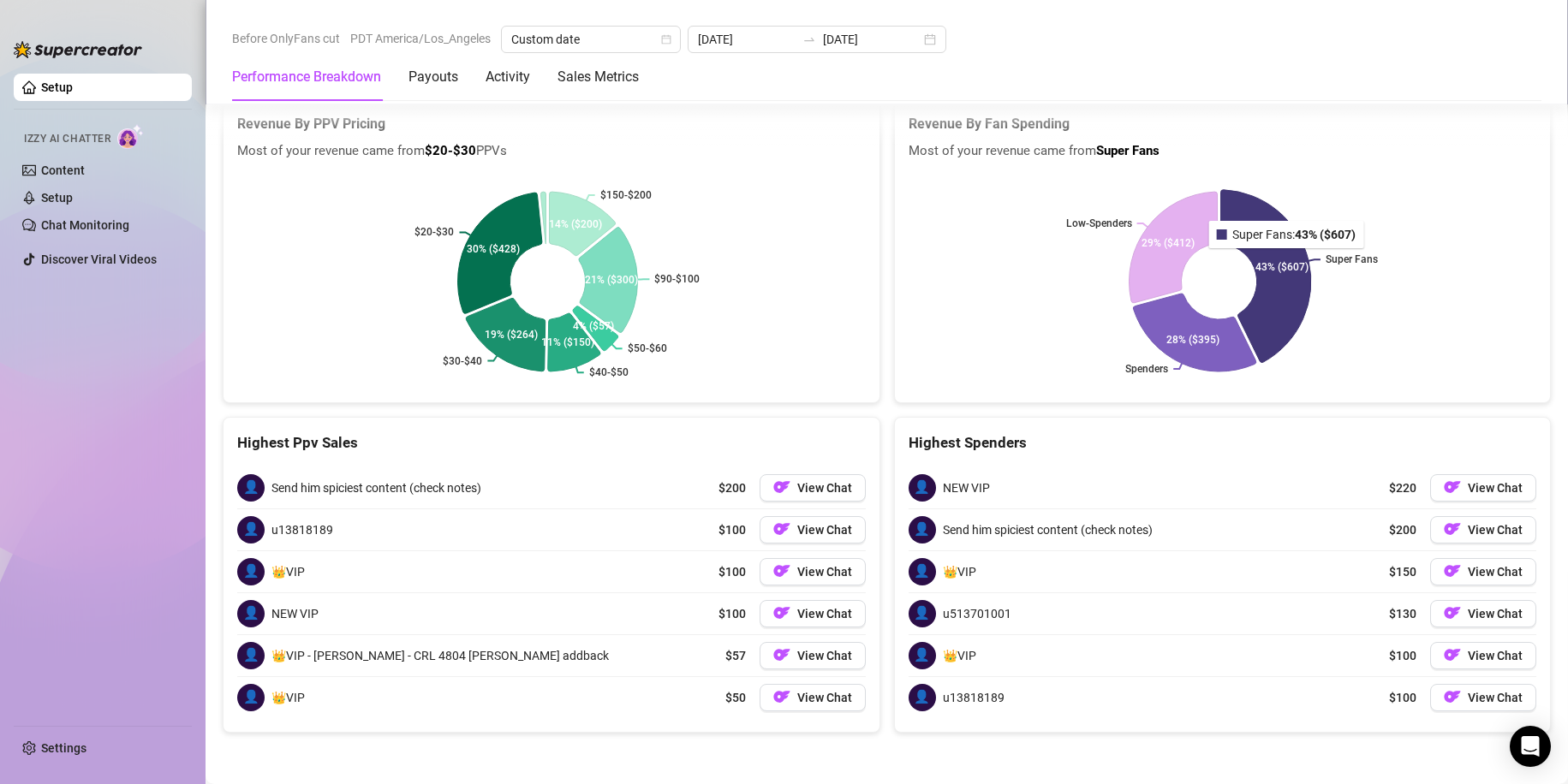
click at [1275, 261] on icon at bounding box center [1265, 276] width 90 height 173
click at [1171, 240] on icon at bounding box center [1168, 244] width 95 height 120
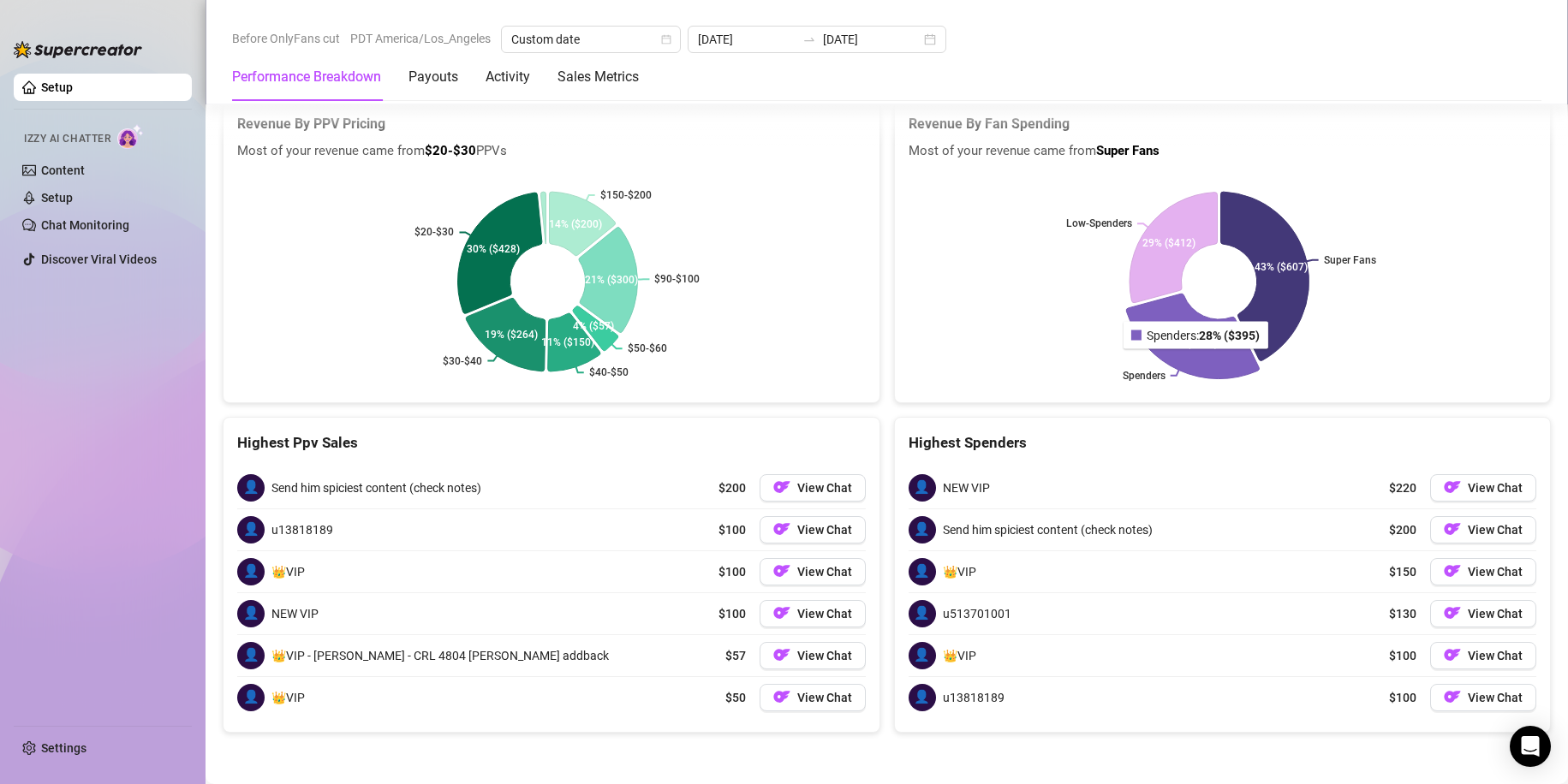
click at [1192, 366] on icon at bounding box center [1193, 335] width 133 height 84
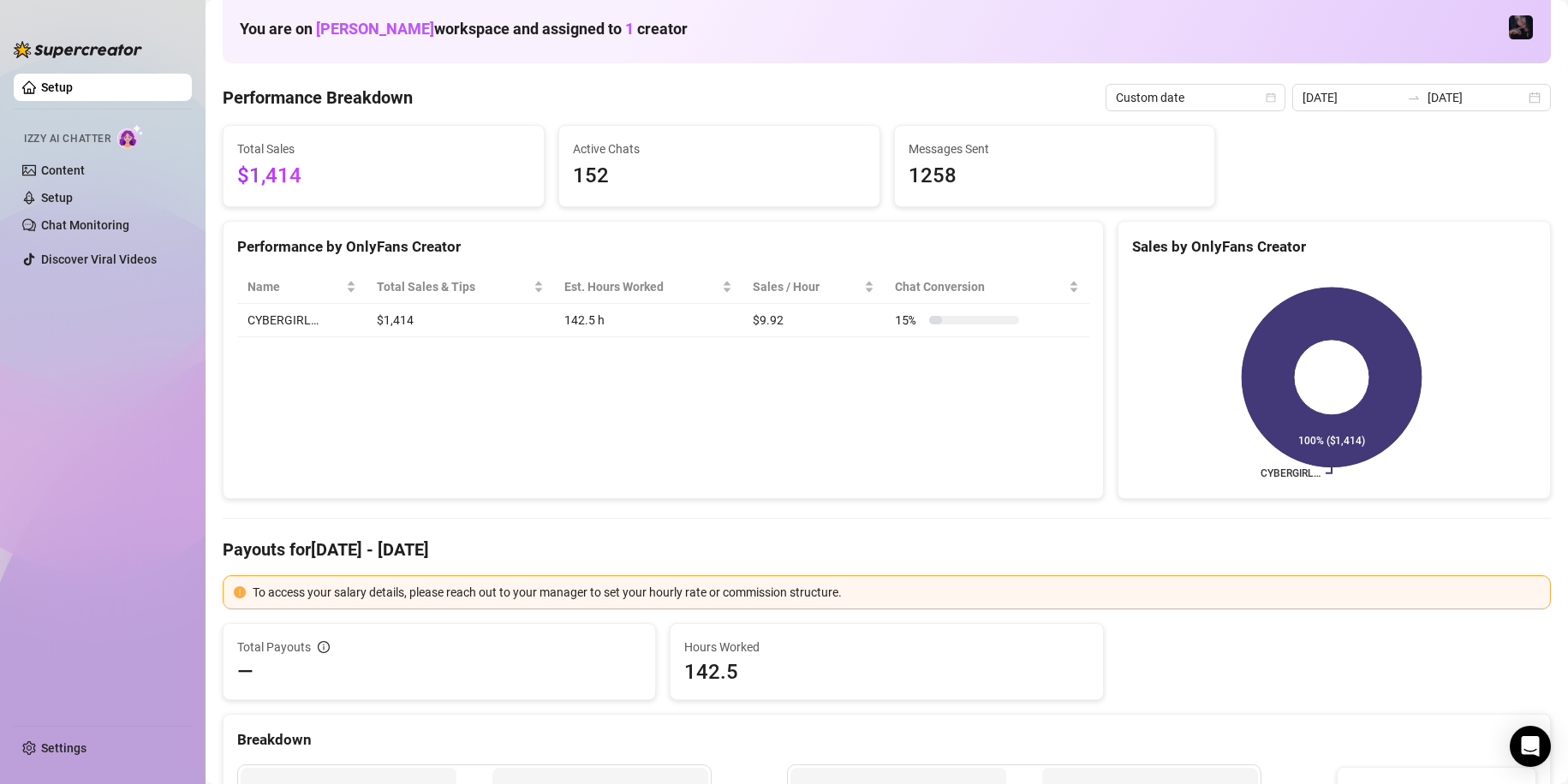
scroll to position [0, 0]
